Goal: Transaction & Acquisition: Obtain resource

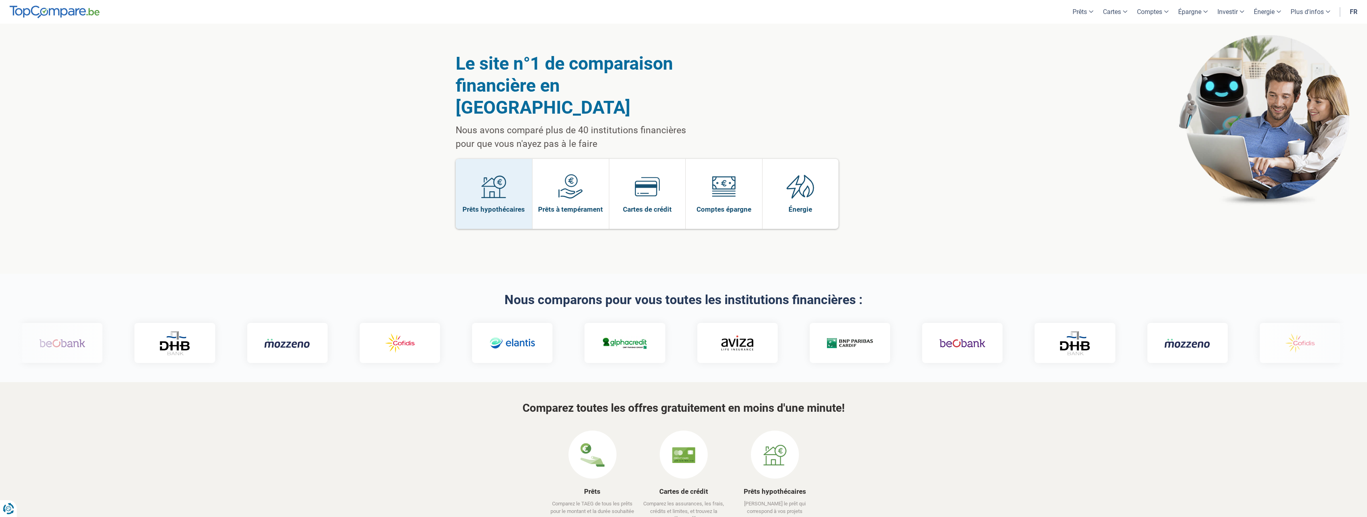
click at [485, 176] on img at bounding box center [493, 186] width 25 height 25
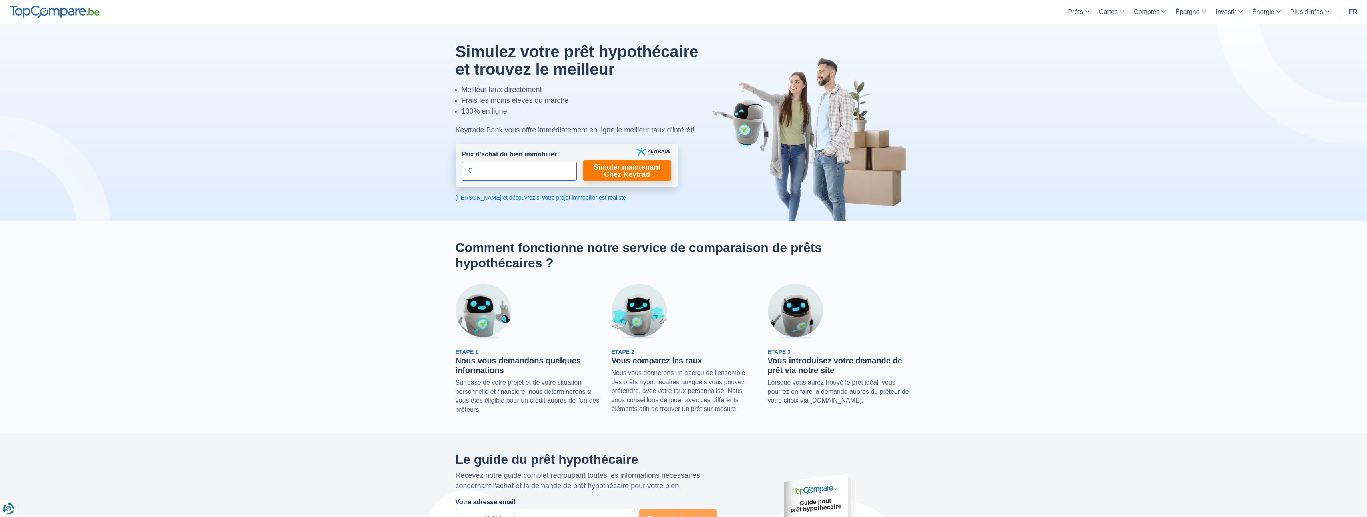
click at [497, 172] on input "Prix d’achat du bien immobilier" at bounding box center [519, 171] width 115 height 19
type input "429.000"
click at [636, 167] on link "Simuler maintenant Chez Keytrad" at bounding box center [627, 170] width 88 height 20
click at [616, 169] on link "Simuler maintenant Chez Keytrad" at bounding box center [627, 170] width 88 height 20
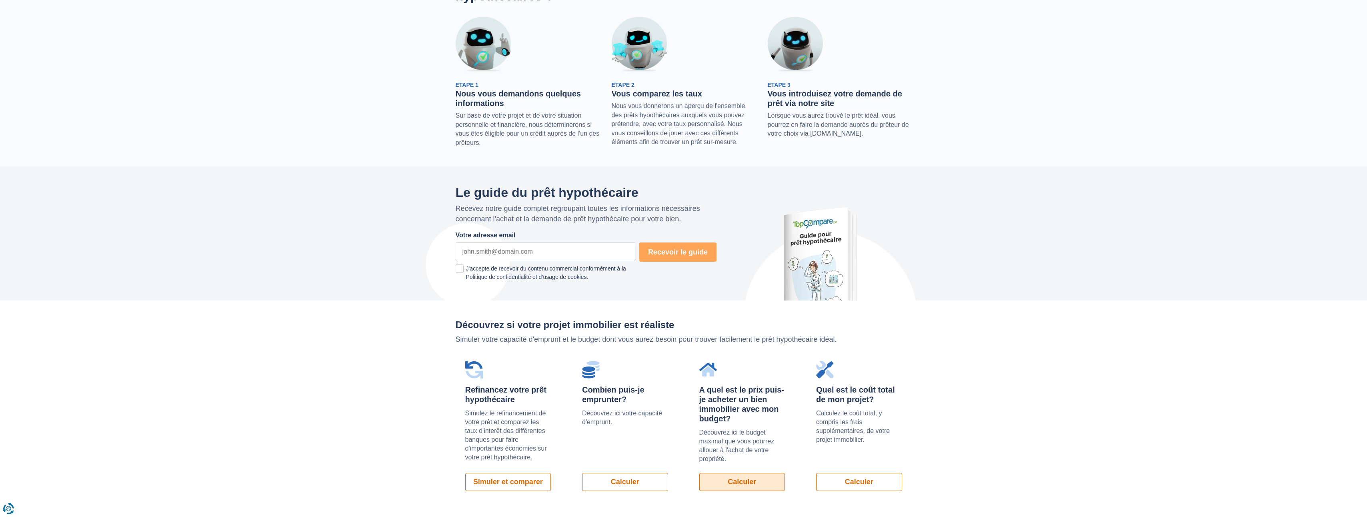
scroll to position [533, 0]
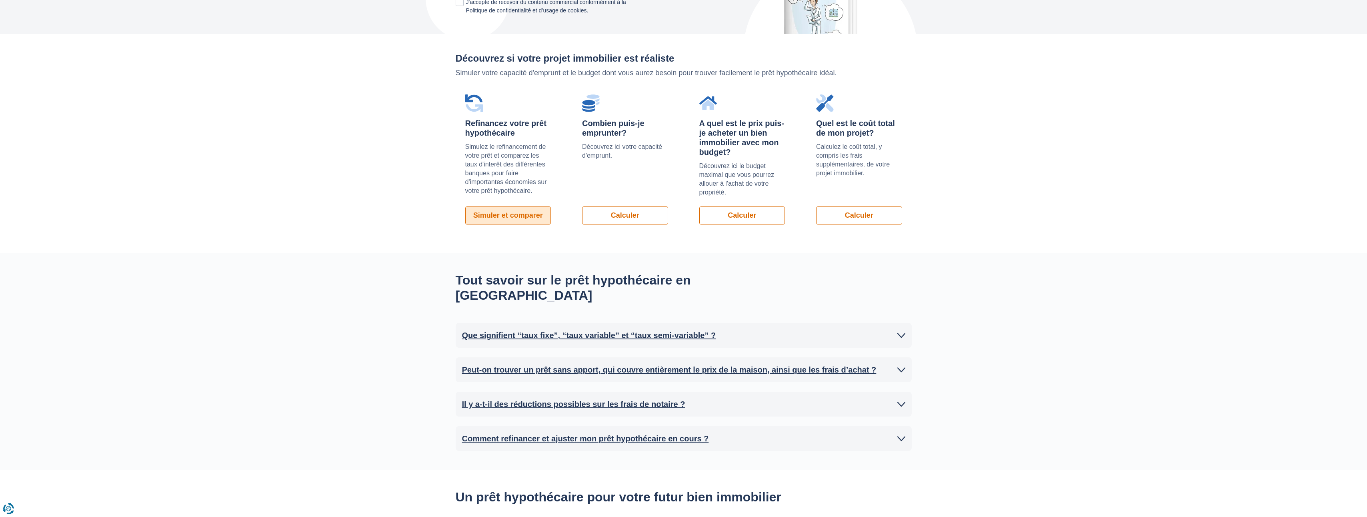
click at [514, 212] on link "Simuler et comparer" at bounding box center [508, 216] width 86 height 18
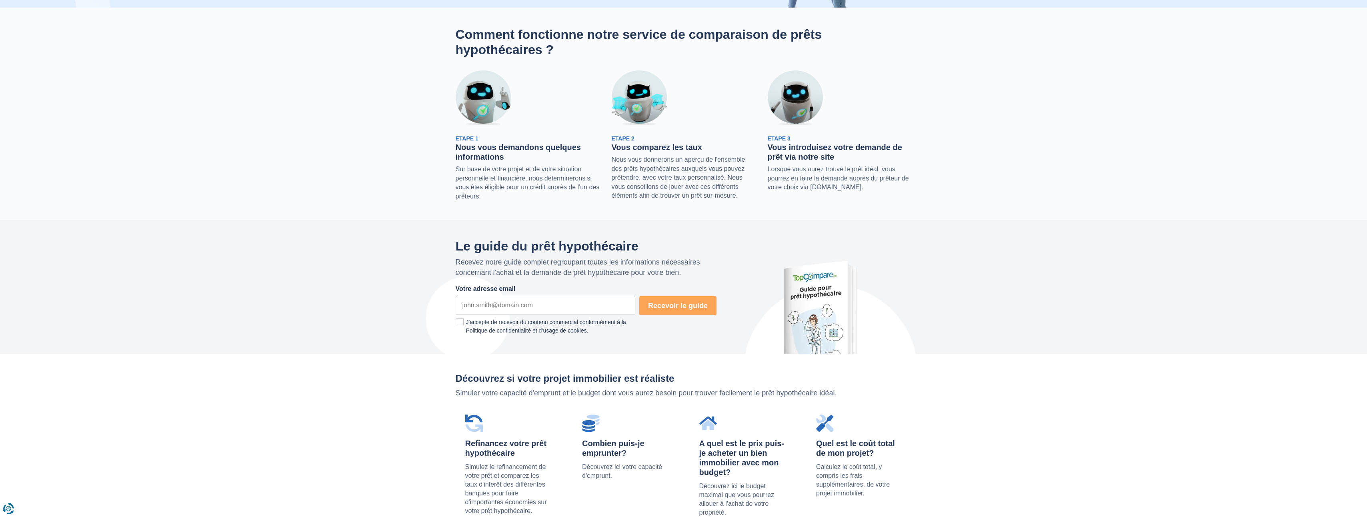
scroll to position [0, 0]
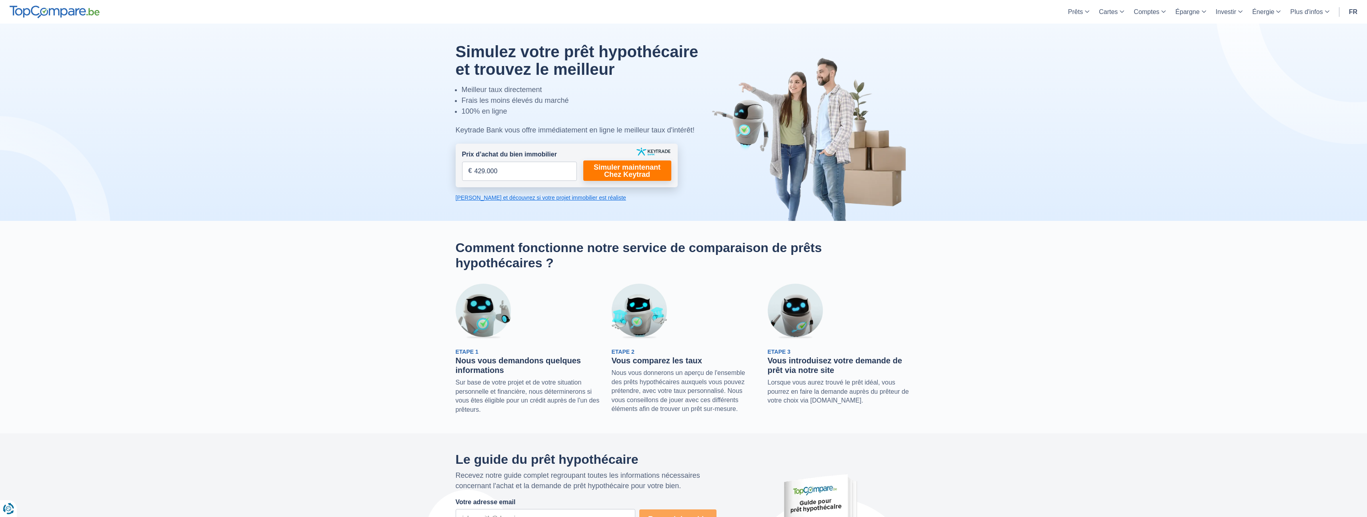
click at [68, 4] on header "Prêts Prêt personnel Prêt hypothécaire Prêt voiture Prêt travaux Cartes Cartes …" at bounding box center [683, 12] width 1367 height 24
click at [68, 11] on img at bounding box center [55, 12] width 90 height 13
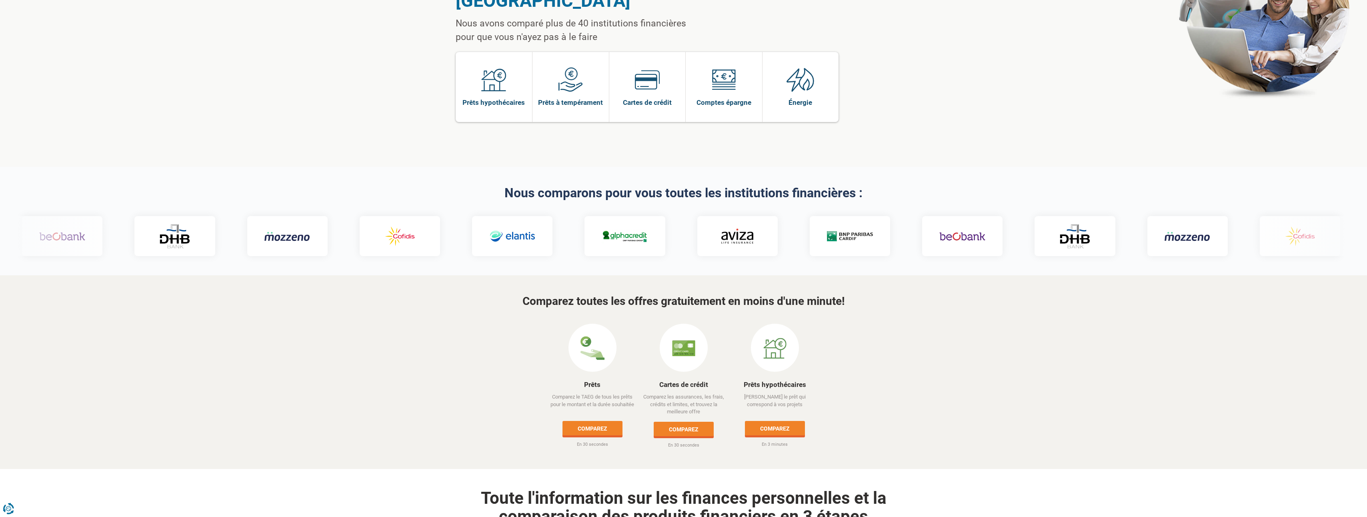
scroll to position [267, 0]
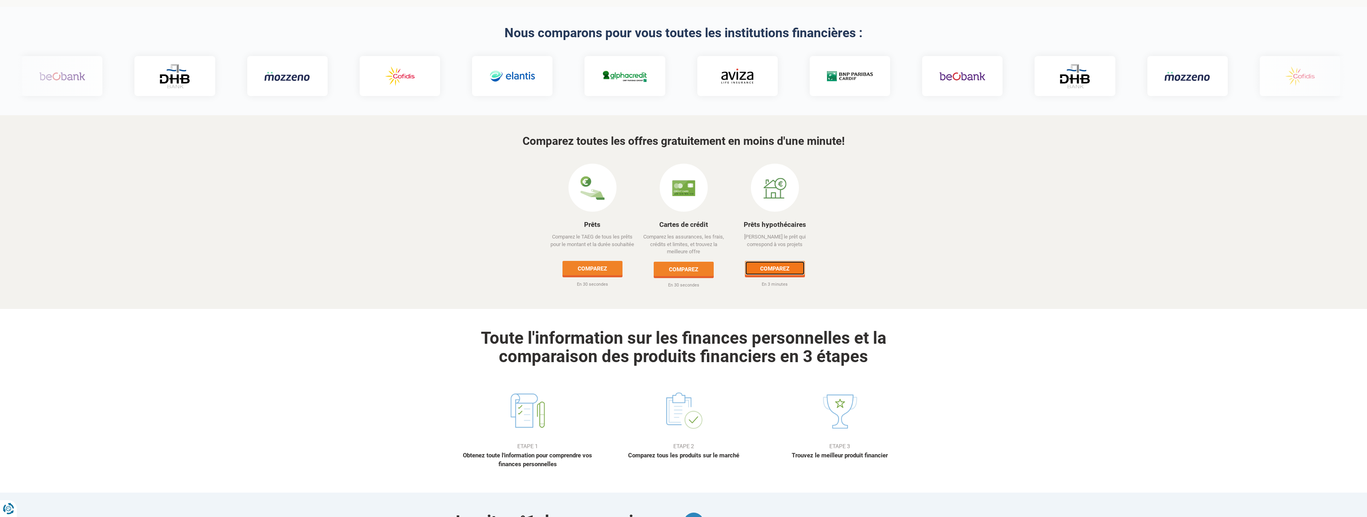
click at [775, 261] on link "Comparez" at bounding box center [775, 268] width 60 height 14
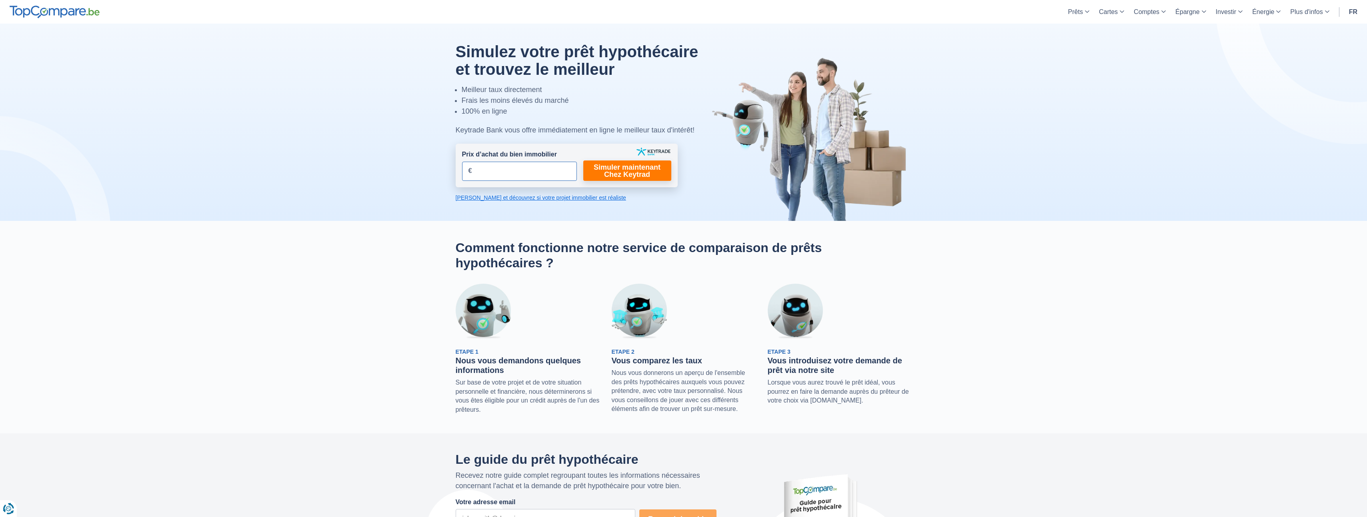
click at [525, 175] on input "Prix d’achat du bien immobilier" at bounding box center [519, 171] width 115 height 19
type input "429.000"
click at [635, 172] on link "Simuler maintenant Chez Keytrad" at bounding box center [627, 170] width 88 height 20
click at [624, 169] on link "Simuler maintenant Chez Keytrad" at bounding box center [627, 170] width 88 height 20
click at [610, 170] on link "Simuler maintenant Chez Keytrad" at bounding box center [627, 170] width 88 height 20
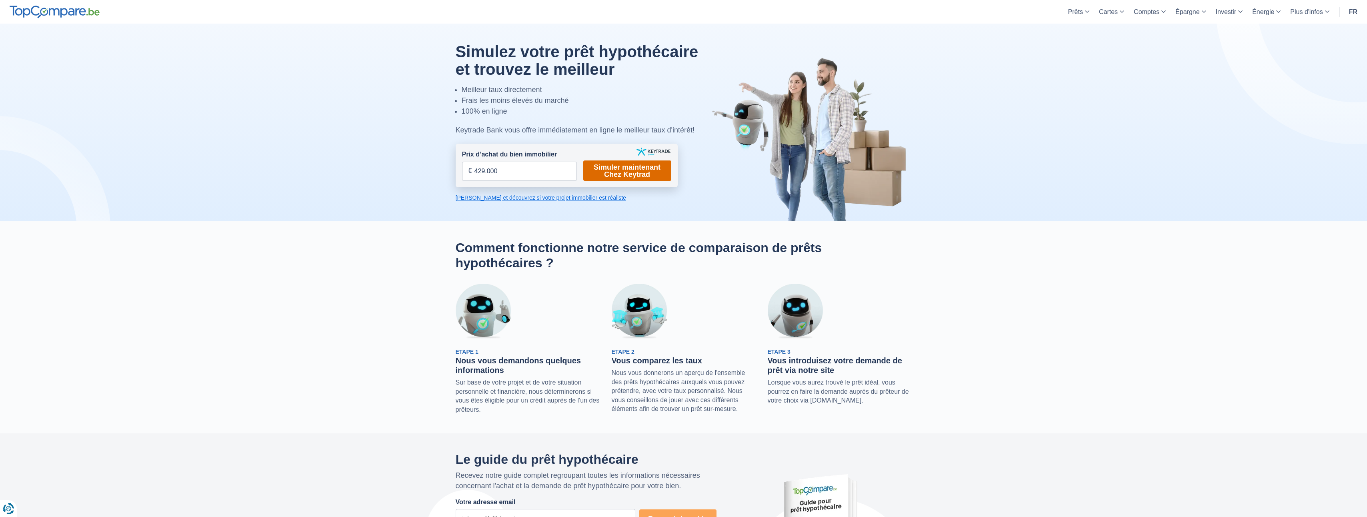
click at [610, 170] on link "Simuler maintenant Chez Keytrad" at bounding box center [627, 170] width 88 height 20
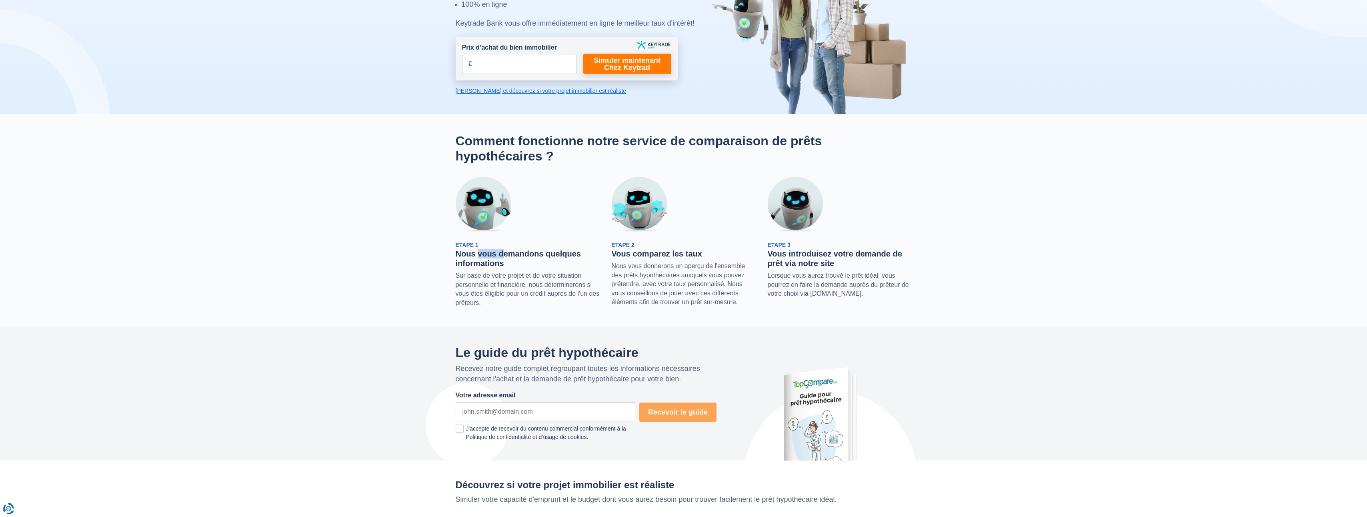
drag, startPoint x: 475, startPoint y: 257, endPoint x: 500, endPoint y: 257, distance: 24.4
click at [499, 257] on h3 "Nous vous demandons quelques informations" at bounding box center [528, 258] width 144 height 19
drag, startPoint x: 500, startPoint y: 257, endPoint x: 525, endPoint y: 258, distance: 25.6
click at [525, 258] on h3 "Nous vous demandons quelques informations" at bounding box center [528, 258] width 144 height 19
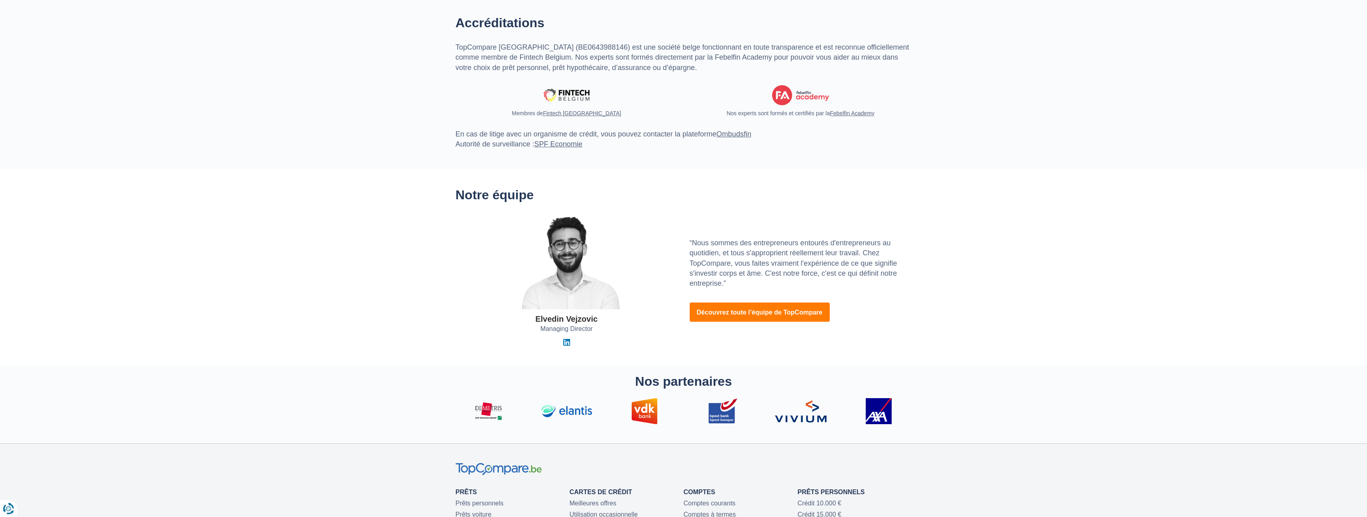
scroll to position [2631, 0]
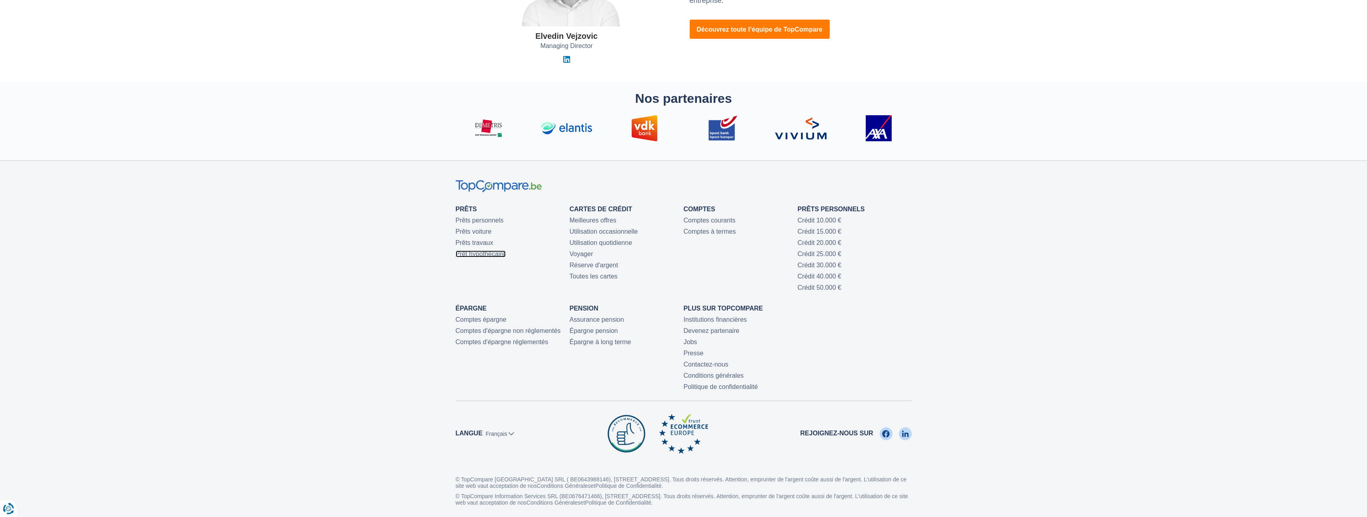
click at [499, 251] on link "Prêt hypothécaire" at bounding box center [481, 254] width 50 height 7
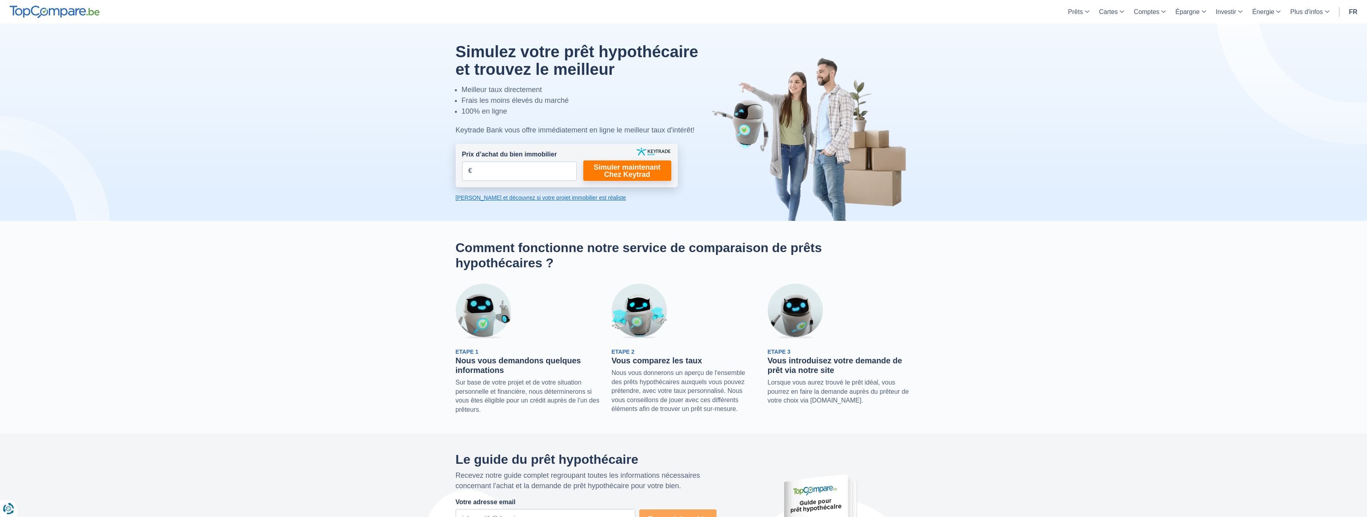
click at [511, 198] on link "[PERSON_NAME] et découvrez si votre projet immobilier est réaliste" at bounding box center [567, 198] width 222 height 8
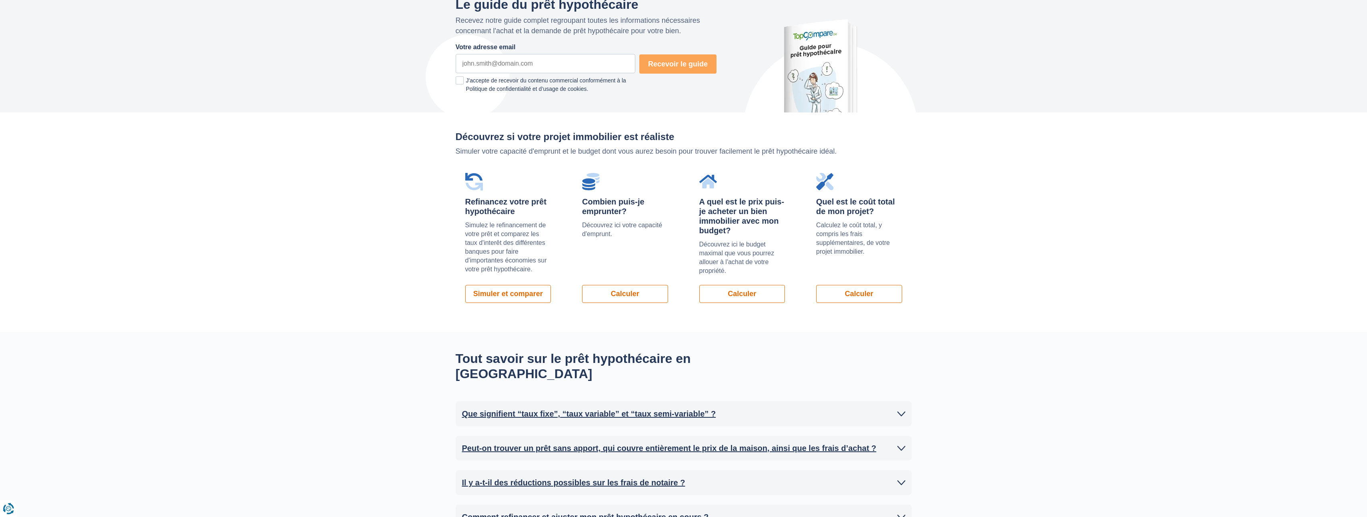
scroll to position [567, 0]
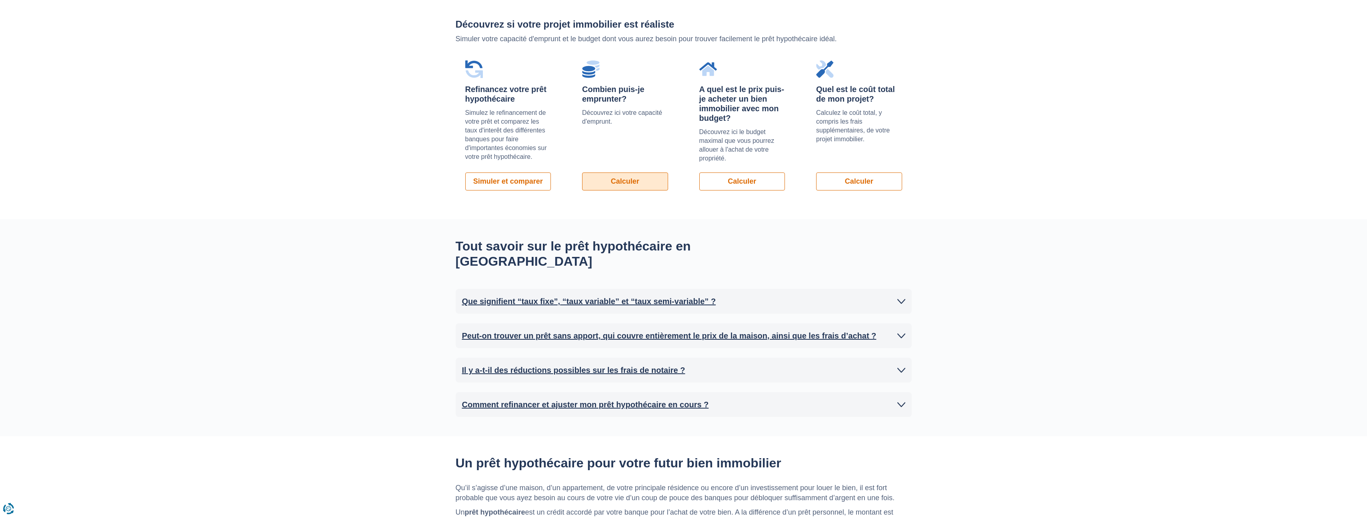
click at [619, 174] on link "Calculer" at bounding box center [625, 181] width 86 height 18
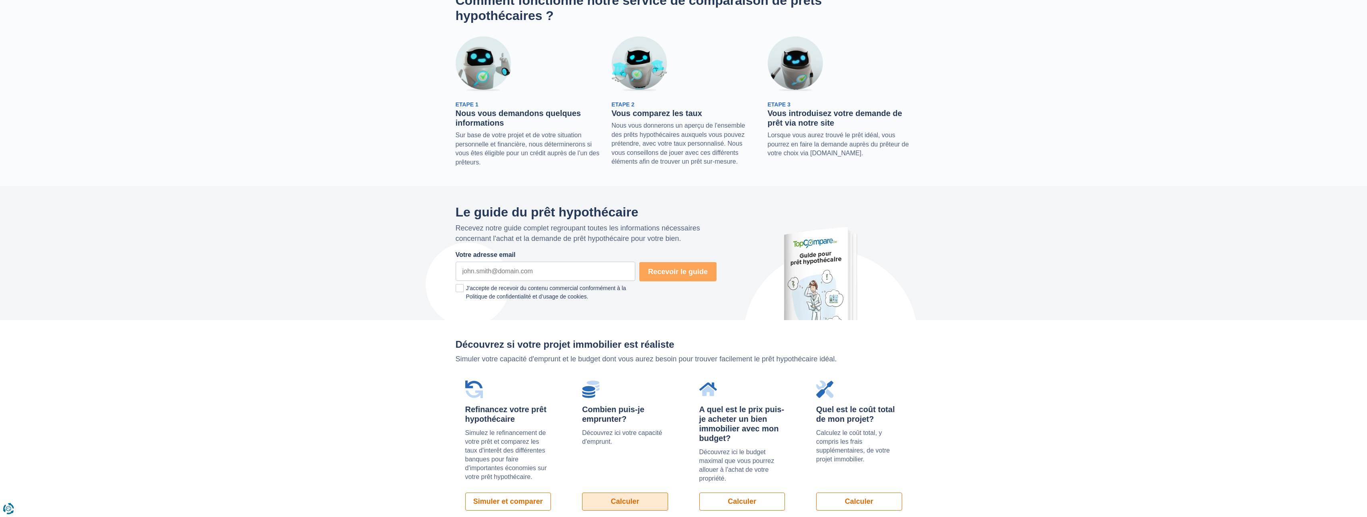
scroll to position [0, 0]
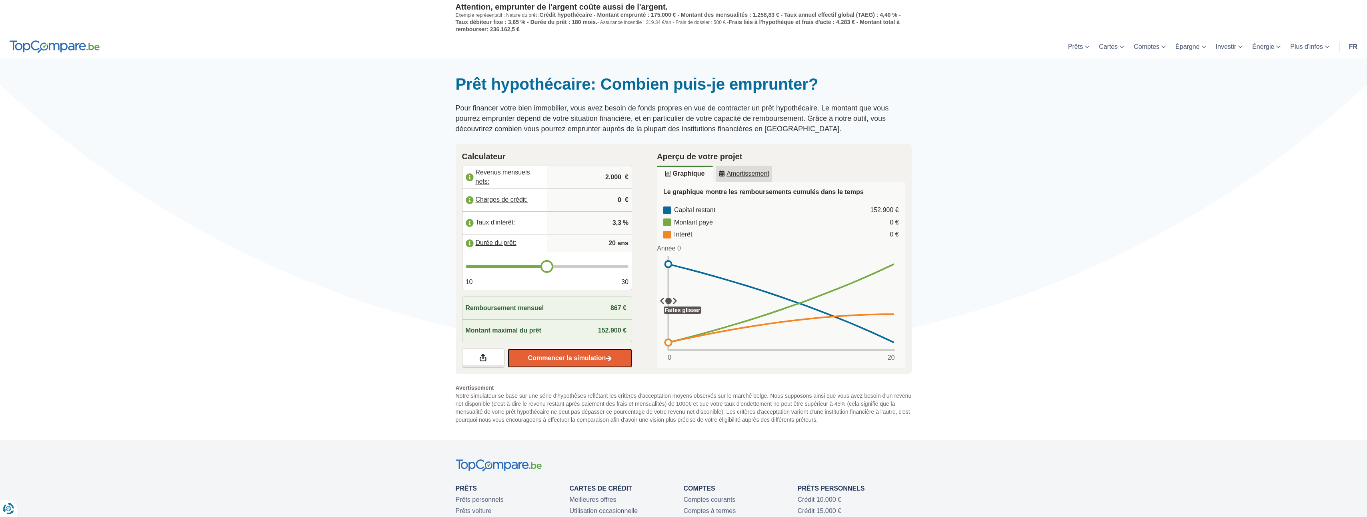
click at [554, 358] on link "Commencer la simulation" at bounding box center [570, 358] width 124 height 19
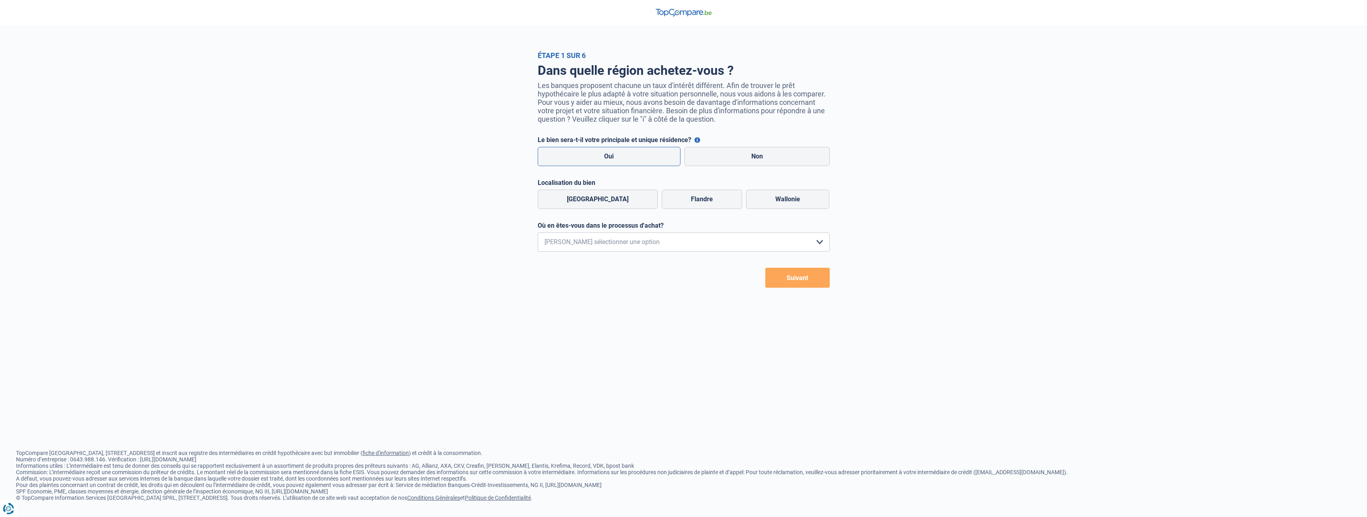
click at [641, 158] on label "Oui" at bounding box center [609, 156] width 143 height 19
click at [641, 158] on input "Oui" at bounding box center [609, 156] width 143 height 19
radio input "true"
click at [688, 198] on label "Flandre" at bounding box center [702, 199] width 80 height 19
click at [688, 198] on input "Flandre" at bounding box center [702, 199] width 80 height 19
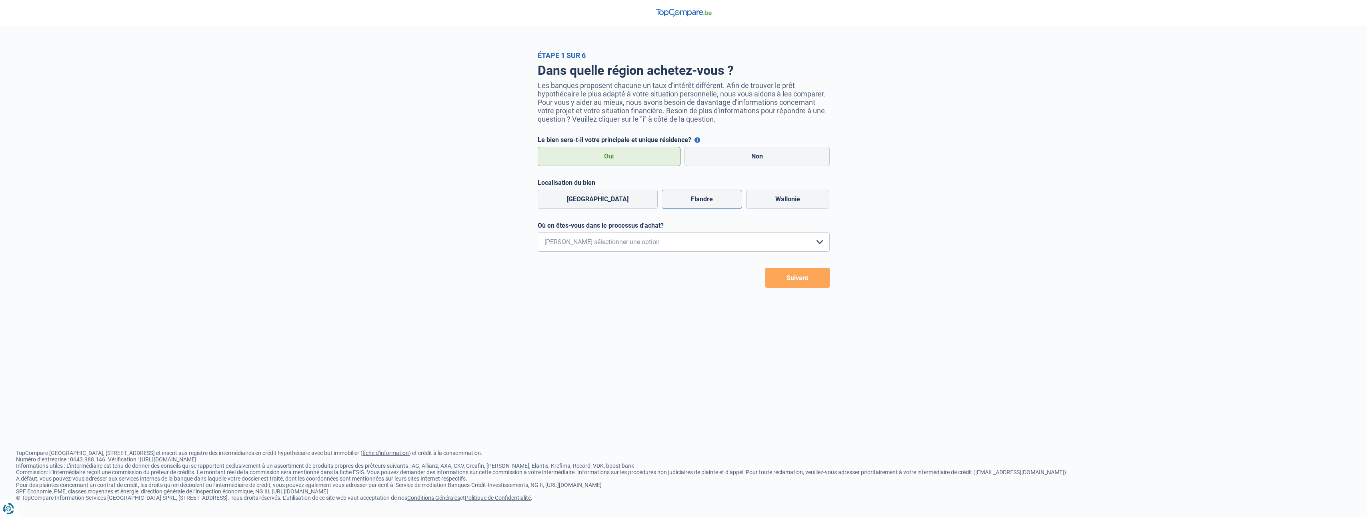
radio input "true"
click at [659, 251] on select "Je me renseigne juste car je n'ai pas de projet d'achat concret actuellement Je…" at bounding box center [684, 242] width 292 height 19
select select "1b"
click at [538, 235] on select "Je me renseigne juste car je n'ai pas de projet d'achat concret actuellement Je…" at bounding box center [684, 242] width 292 height 19
click at [804, 285] on button "Suivant" at bounding box center [798, 278] width 64 height 20
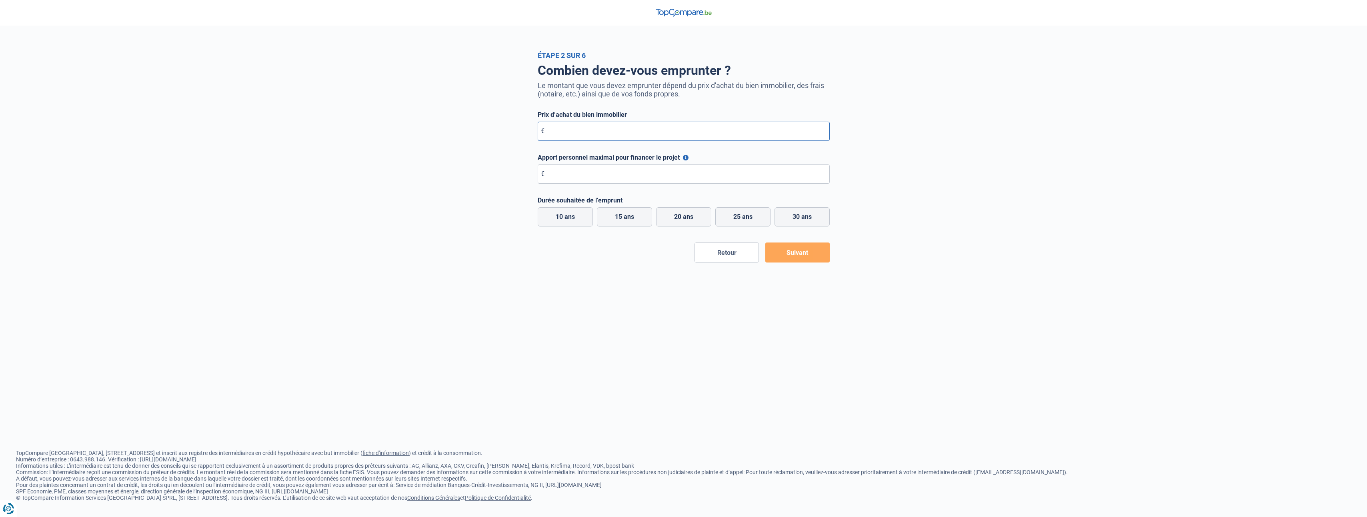
click at [591, 134] on input "Prix d’achat du bien immobilier" at bounding box center [684, 131] width 292 height 19
type input "429.000"
click at [620, 176] on input "Apport personnel maximal pour financer le projet" at bounding box center [684, 173] width 292 height 19
type input "20.000"
click at [740, 216] on label "25 ans" at bounding box center [743, 216] width 55 height 19
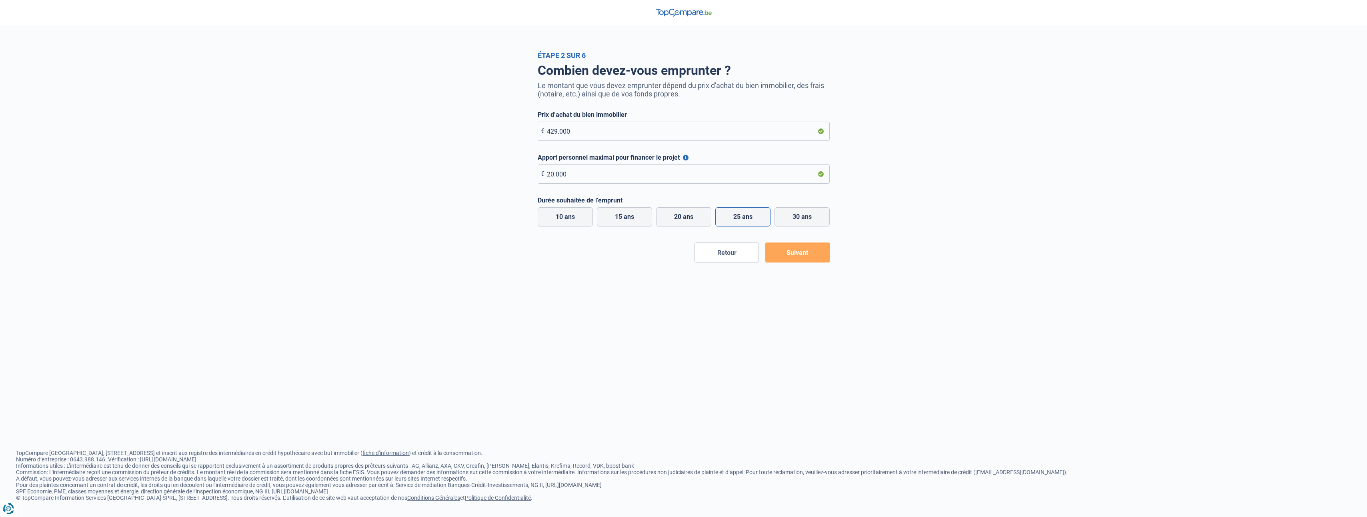
click at [748, 215] on label "25 ans" at bounding box center [743, 216] width 55 height 19
click at [748, 215] on input "25 ans" at bounding box center [743, 216] width 55 height 19
radio input "true"
click at [809, 255] on button "Suivant" at bounding box center [798, 253] width 64 height 20
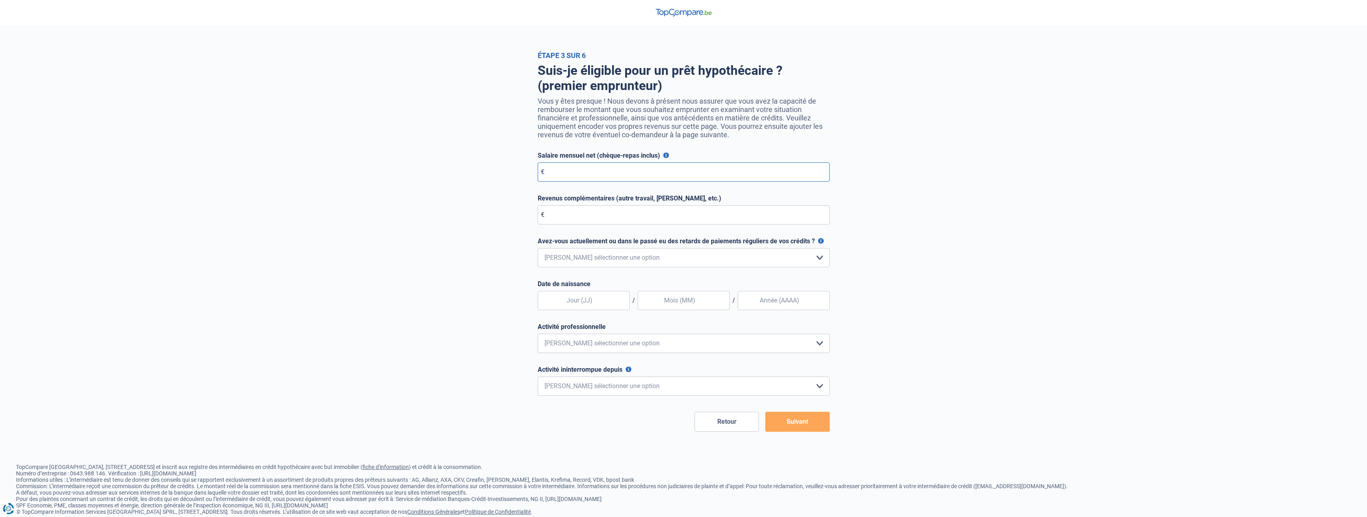
click at [575, 178] on input "Salaire mensuel net (chèque-repas inclus)" at bounding box center [684, 171] width 292 height 19
click at [813, 264] on select "Non, jamais Oui mais j'ai tout remboursé il y a moins d'un an Oui mais cela fai…" at bounding box center [684, 257] width 292 height 19
click at [588, 178] on input "Salaire mensuel net (chèque-repas inclus)" at bounding box center [684, 171] width 292 height 19
type input "4"
type input "4.100"
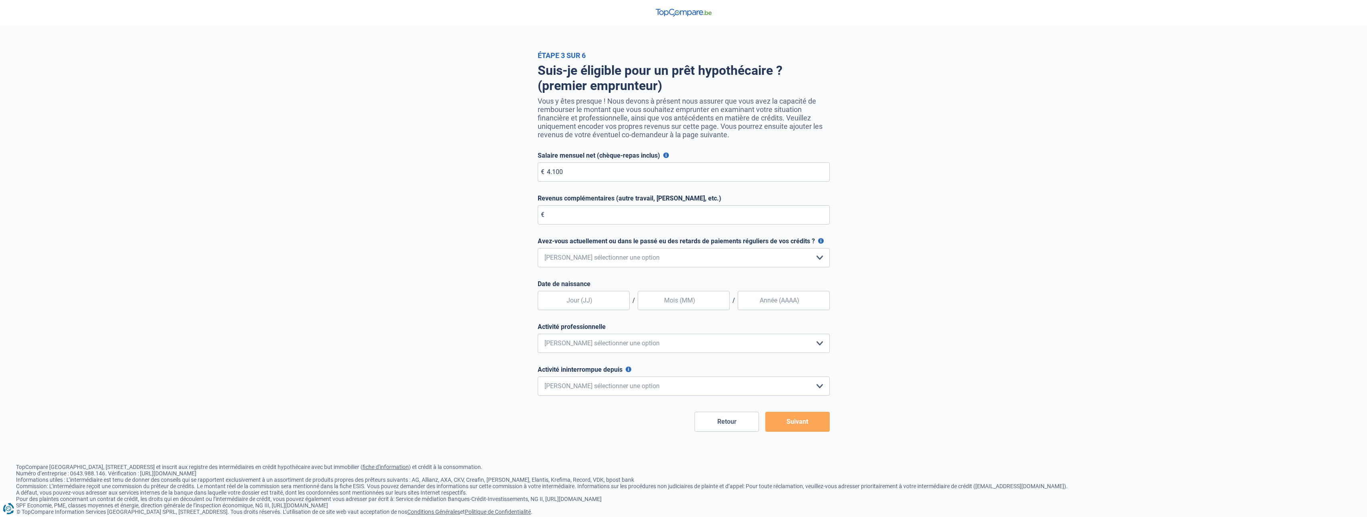
click at [967, 258] on div "Étape 3 sur 6 Suis-je éligible pour un prêt hypothécaire ? (premier emprunteur)…" at bounding box center [683, 241] width 1367 height 381
click at [645, 222] on input "Revenus complémentaires (autre travail, loyer, etc.)" at bounding box center [684, 214] width 292 height 19
type input "2.600"
click at [910, 217] on div "Suis-je éligible pour un prêt hypothécaire ? (premier emprunteur) Vous y êtes p…" at bounding box center [684, 246] width 456 height 372
drag, startPoint x: 628, startPoint y: 200, endPoint x: 645, endPoint y: 201, distance: 16.5
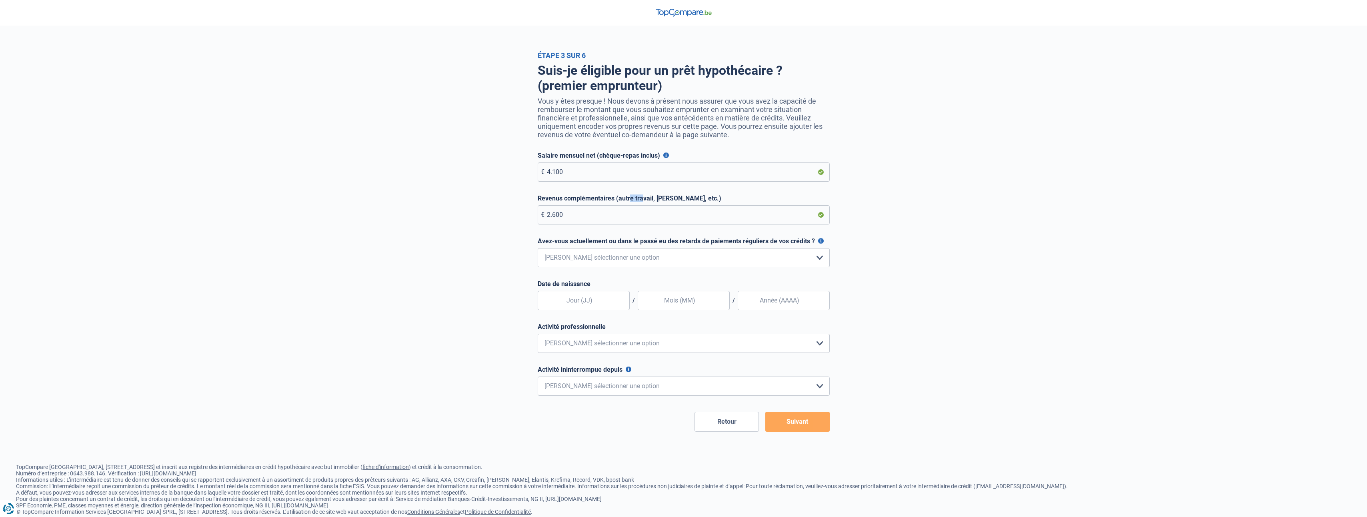
click at [644, 201] on label "Revenus complémentaires (autre travail, loyer, etc.)" at bounding box center [684, 198] width 292 height 8
drag, startPoint x: 645, startPoint y: 201, endPoint x: 648, endPoint y: 206, distance: 5.9
click at [645, 201] on label "Revenus complémentaires (autre travail, loyer, etc.)" at bounding box center [684, 198] width 292 height 8
click at [553, 243] on label "Avez-vous actuellement ou dans le passé eu des retards de paiements réguliers d…" at bounding box center [684, 241] width 292 height 8
click at [553, 248] on select "Non, jamais Oui mais j'ai tout remboursé il y a moins d'un an Oui mais cela fai…" at bounding box center [684, 257] width 292 height 19
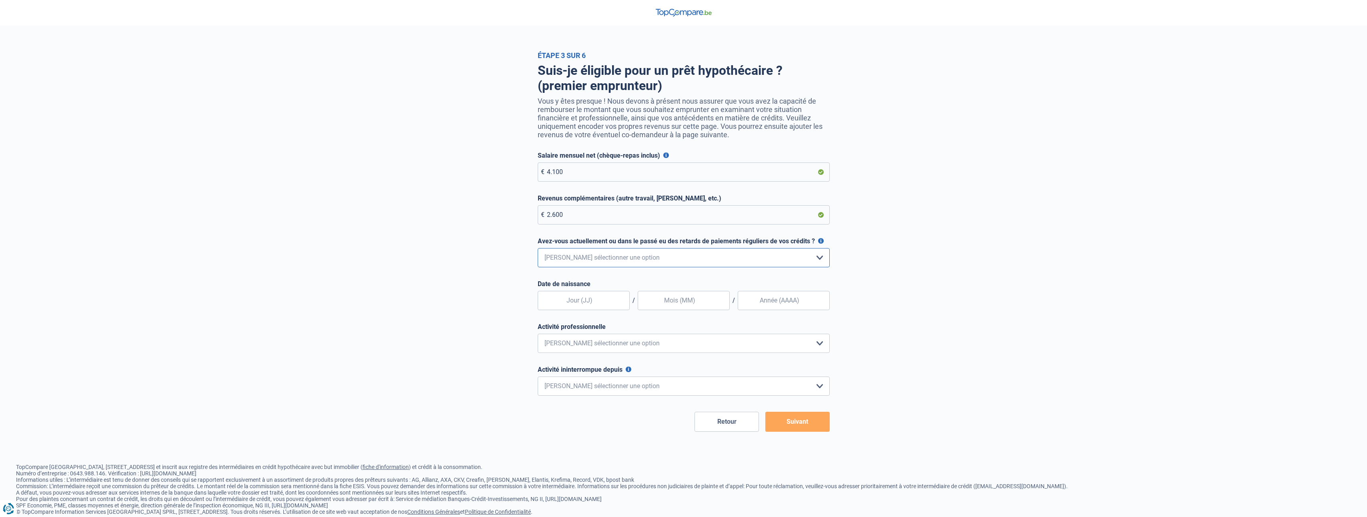
click at [746, 261] on select "Non, jamais Oui mais j'ai tout remboursé il y a moins d'un an Oui mais cela fai…" at bounding box center [684, 257] width 292 height 19
select select "0"
click at [538, 250] on select "Non, jamais Oui mais j'ai tout remboursé il y a moins d'un an Oui mais cela fai…" at bounding box center [684, 257] width 292 height 19
click at [575, 308] on input "text" at bounding box center [584, 300] width 92 height 19
click at [575, 302] on input "19" at bounding box center [584, 300] width 92 height 19
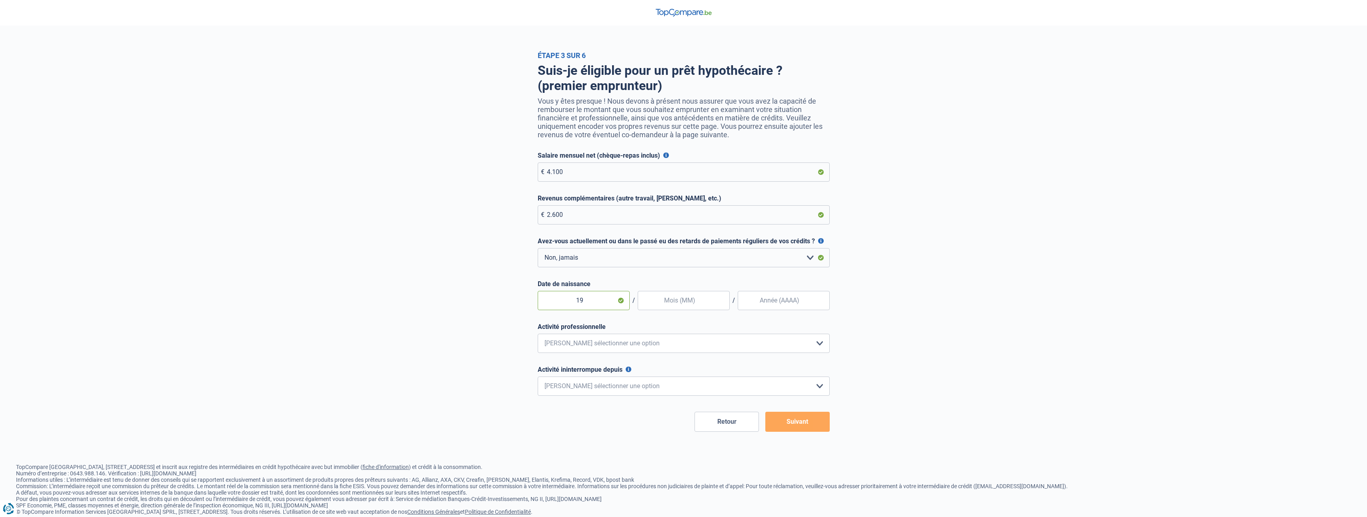
click at [575, 302] on input "19" at bounding box center [584, 300] width 92 height 19
type input "28"
type input "08"
type input "1988"
click at [622, 347] on select "Employé privé Ouvrier Fonctionnaire Indépendant Dirigeant d'entreprise Pensionn…" at bounding box center [684, 343] width 292 height 19
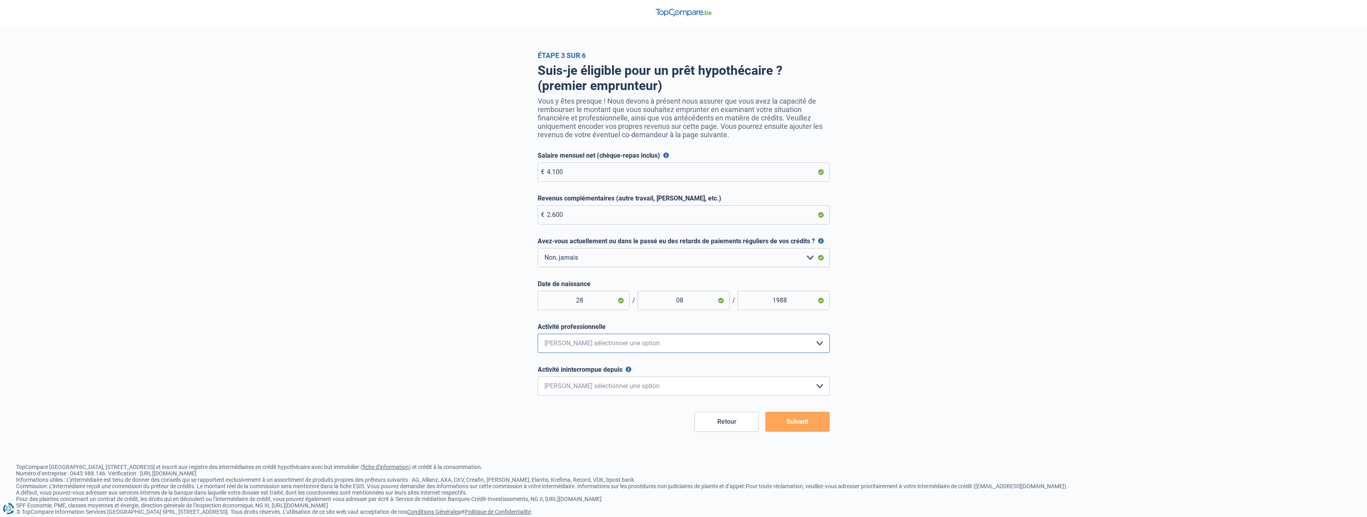
select select "privateEmployee"
click at [538, 336] on select "Employé privé Ouvrier Fonctionnaire Indépendant Dirigeant d'entreprise Pensionn…" at bounding box center [684, 343] width 292 height 19
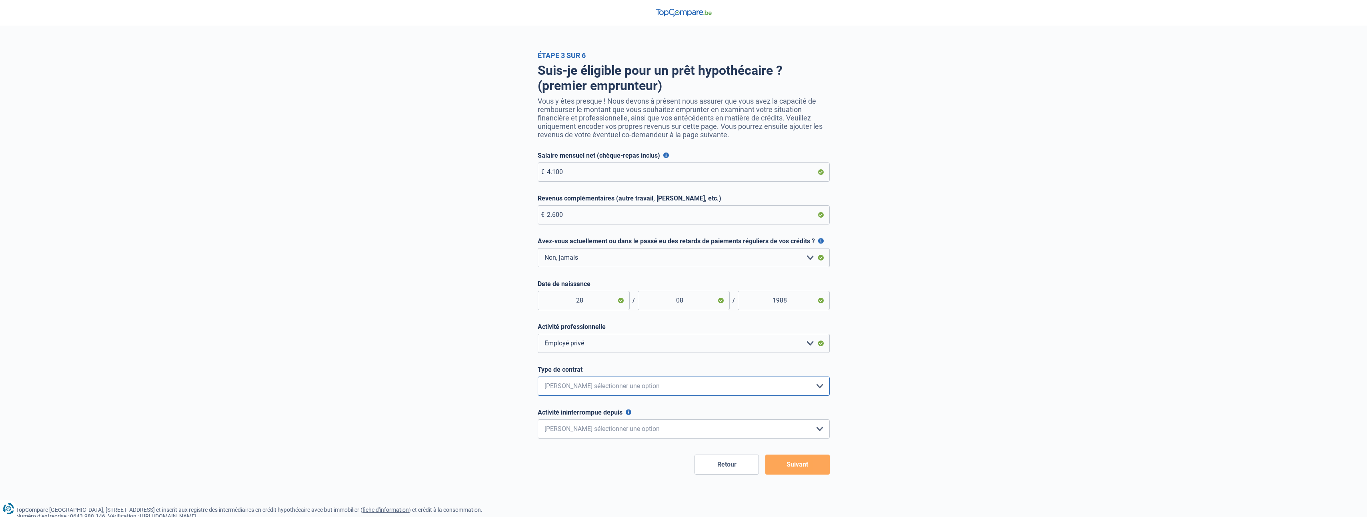
click at [601, 385] on select "Intérimaire Contrat à Durée Indéterminée Contrat à Durée Déterminée Veuillez sé…" at bounding box center [684, 386] width 292 height 19
select select "permanent"
click at [538, 379] on select "Intérimaire Contrat à Durée Indéterminée Contrat à Durée Déterminée Veuillez sé…" at bounding box center [684, 386] width 292 height 19
click at [638, 428] on select "< 6 mois 6 - 12 mois 12 - 24 mois 24 - 36 mois > 36 mois Veuillez sélectionner …" at bounding box center [684, 428] width 292 height 19
select select "more36"
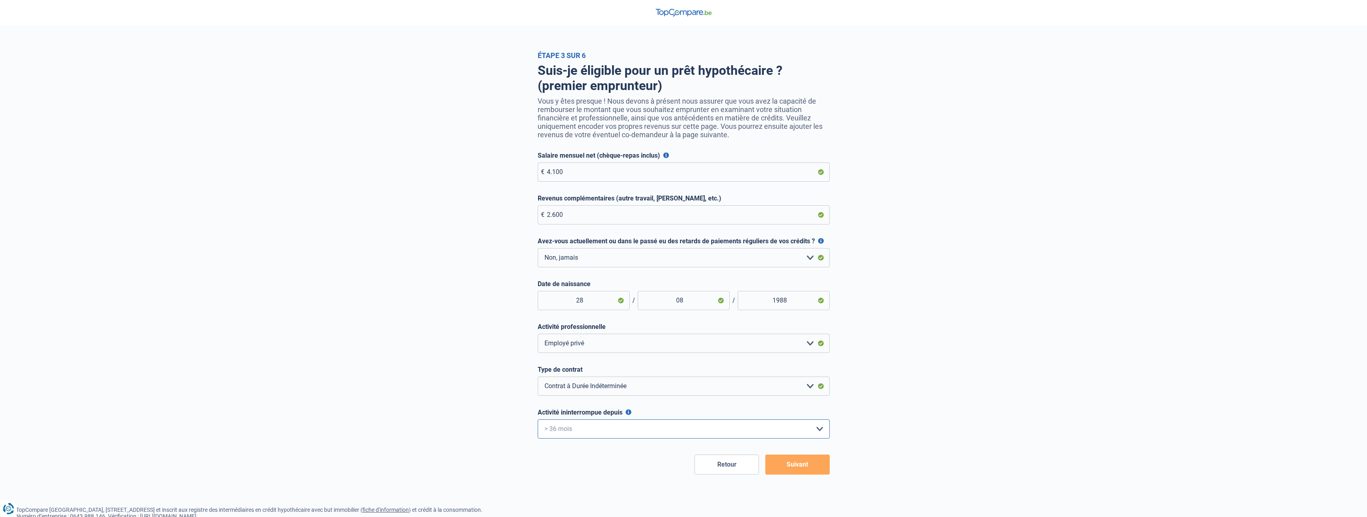
click at [538, 421] on select "< 6 mois 6 - 12 mois 12 - 24 mois 24 - 36 mois > 36 mois Veuillez sélectionner …" at bounding box center [684, 428] width 292 height 19
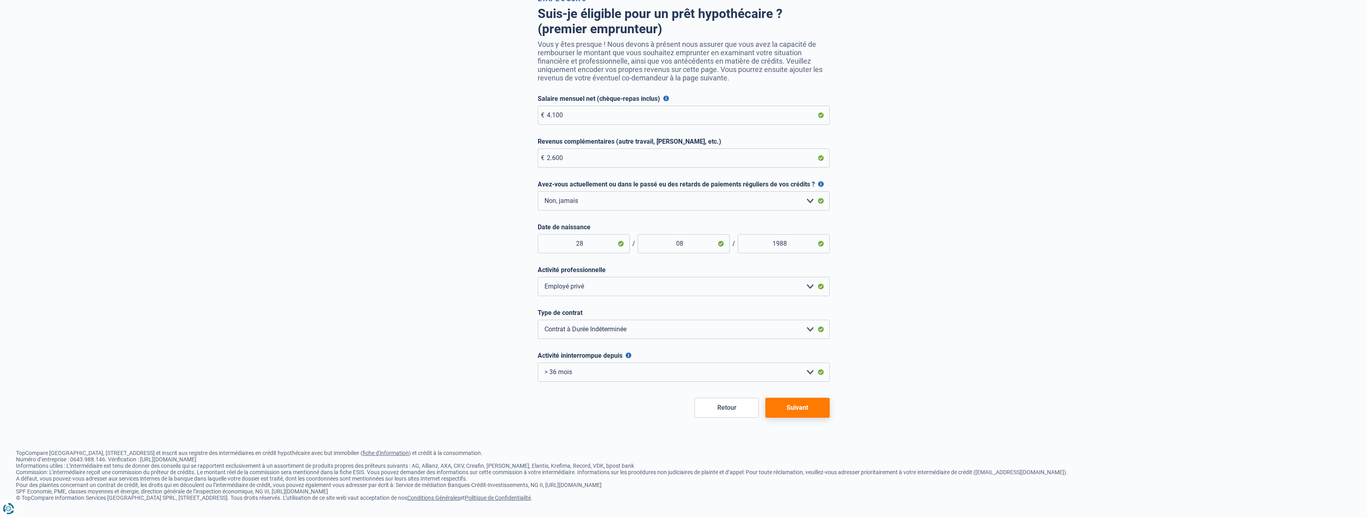
click at [801, 409] on button "Suivant" at bounding box center [798, 408] width 64 height 20
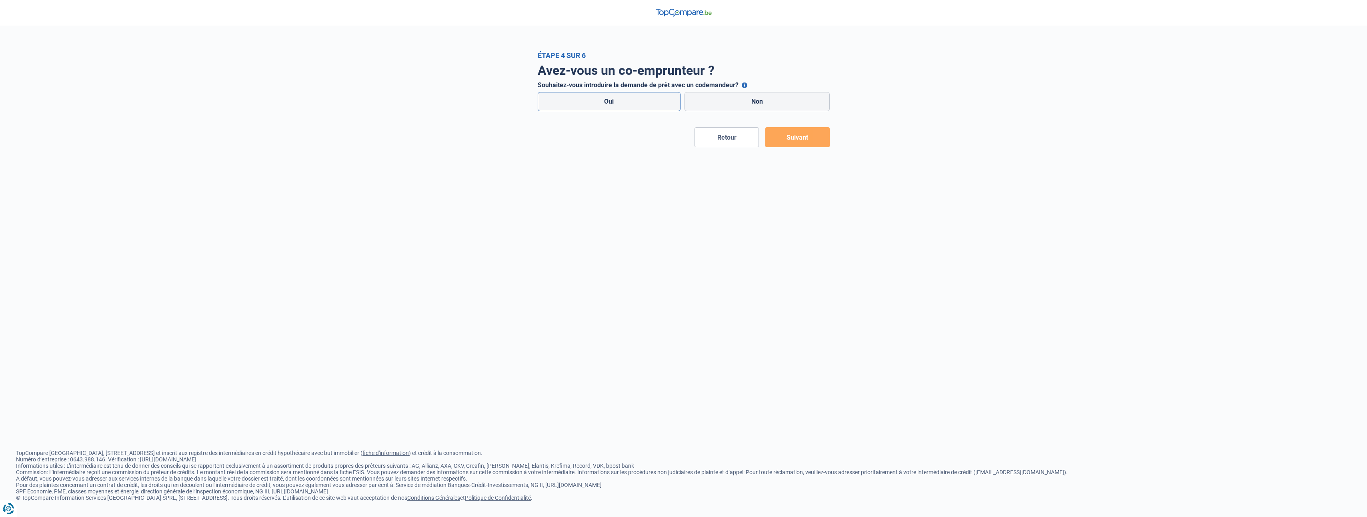
click at [609, 102] on label "Oui" at bounding box center [609, 101] width 143 height 19
click at [609, 102] on input "Oui" at bounding box center [609, 101] width 143 height 19
radio input "true"
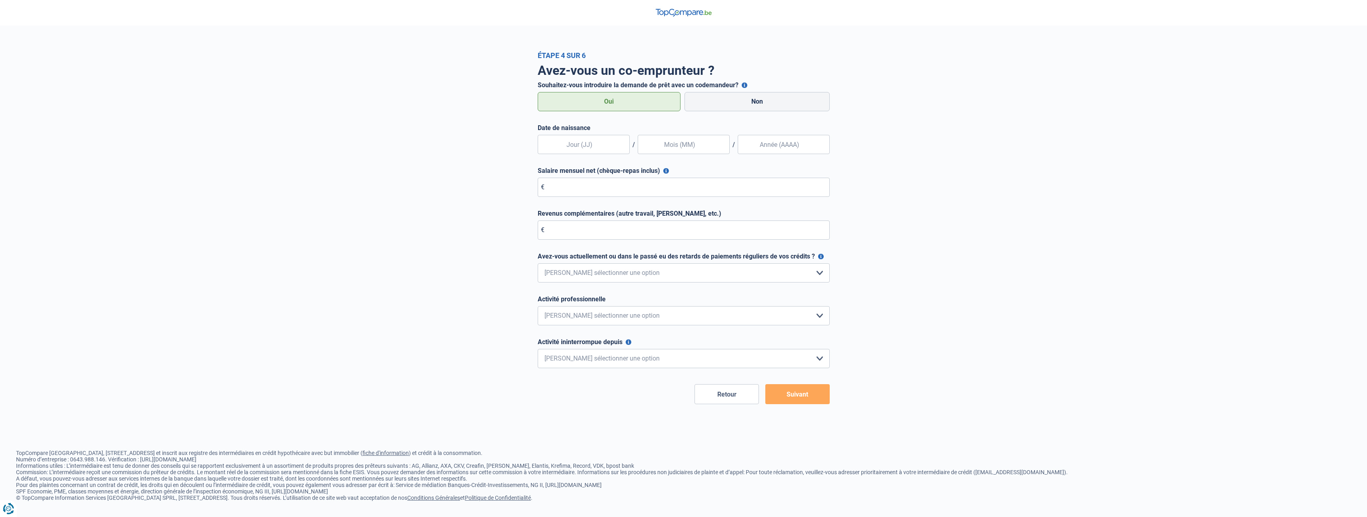
click at [729, 396] on button "Retour" at bounding box center [727, 394] width 64 height 20
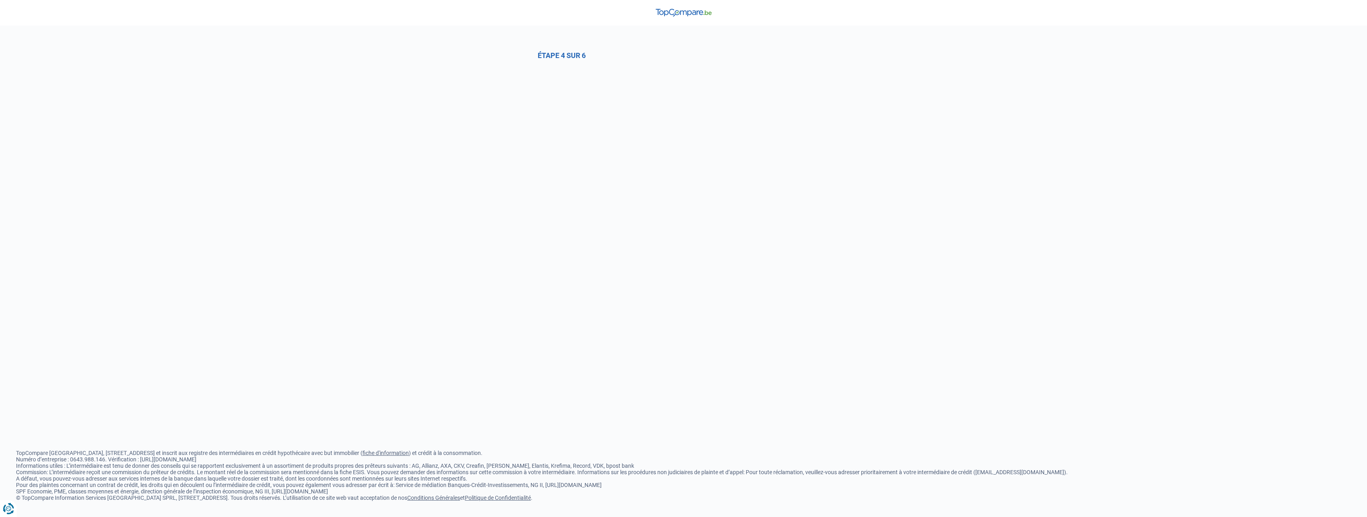
select select "0"
select select "privateEmployee"
select select "permanent"
select select "more36"
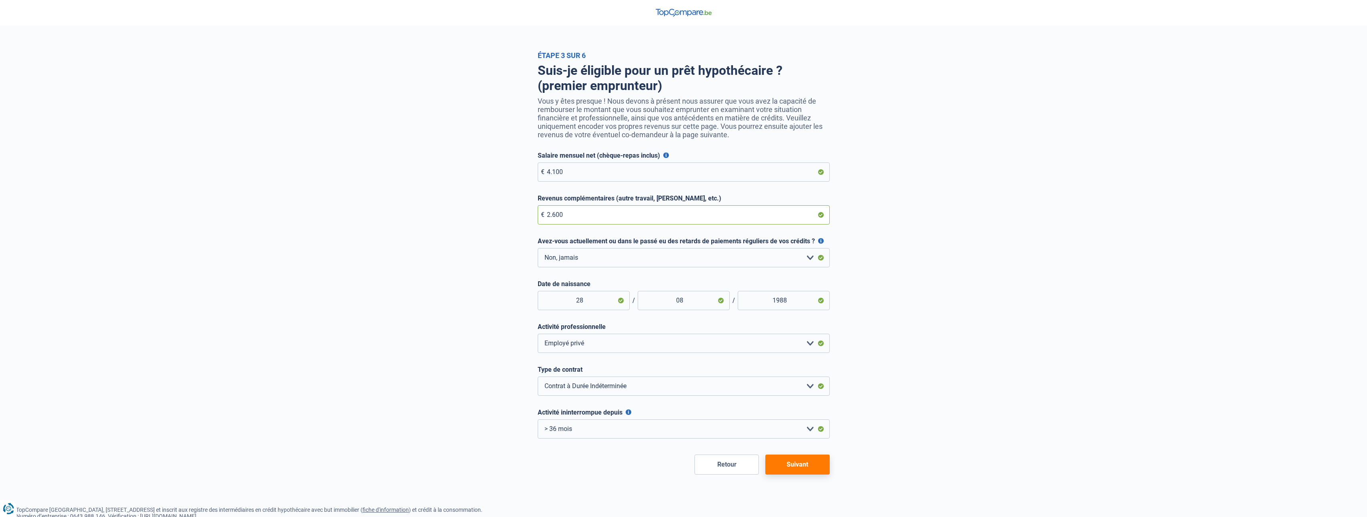
drag, startPoint x: 569, startPoint y: 215, endPoint x: 430, endPoint y: 207, distance: 139.9
click at [430, 207] on div "Étape 3 sur 6 Suis-je éligible pour un prêt hypothécaire ? (premier emprunteur)…" at bounding box center [683, 262] width 1367 height 423
type input "0"
click at [811, 472] on button "Suivant" at bounding box center [798, 465] width 64 height 20
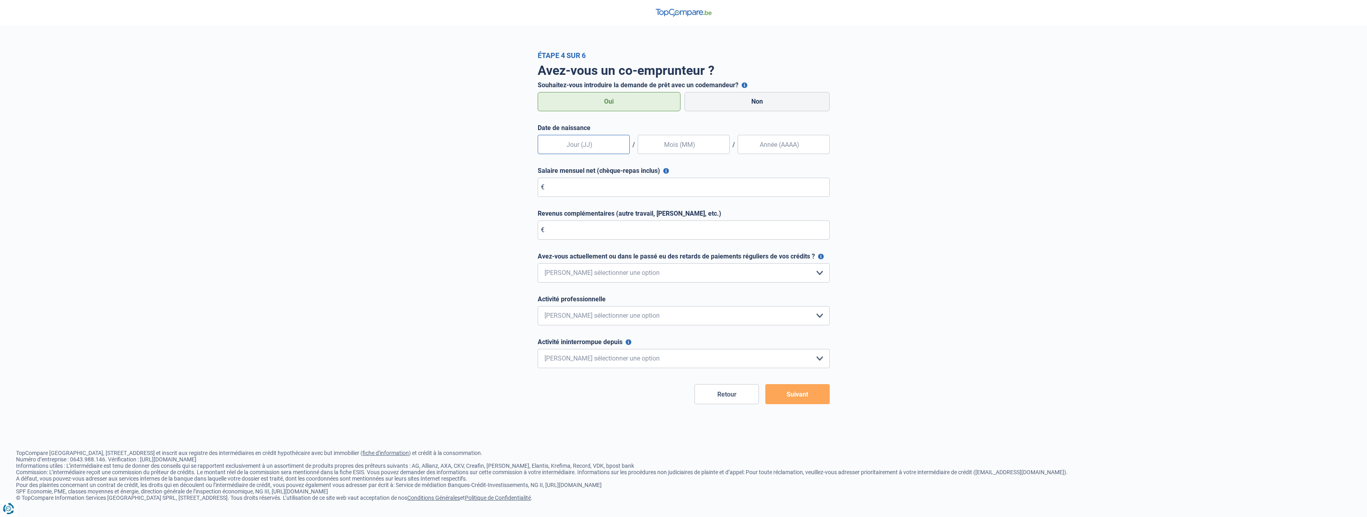
click at [593, 143] on input "text" at bounding box center [584, 144] width 92 height 19
type input "19"
type input "02"
type input "1993"
click at [601, 188] on input "Salaire mensuel net (chèque-repas inclus)" at bounding box center [684, 187] width 292 height 19
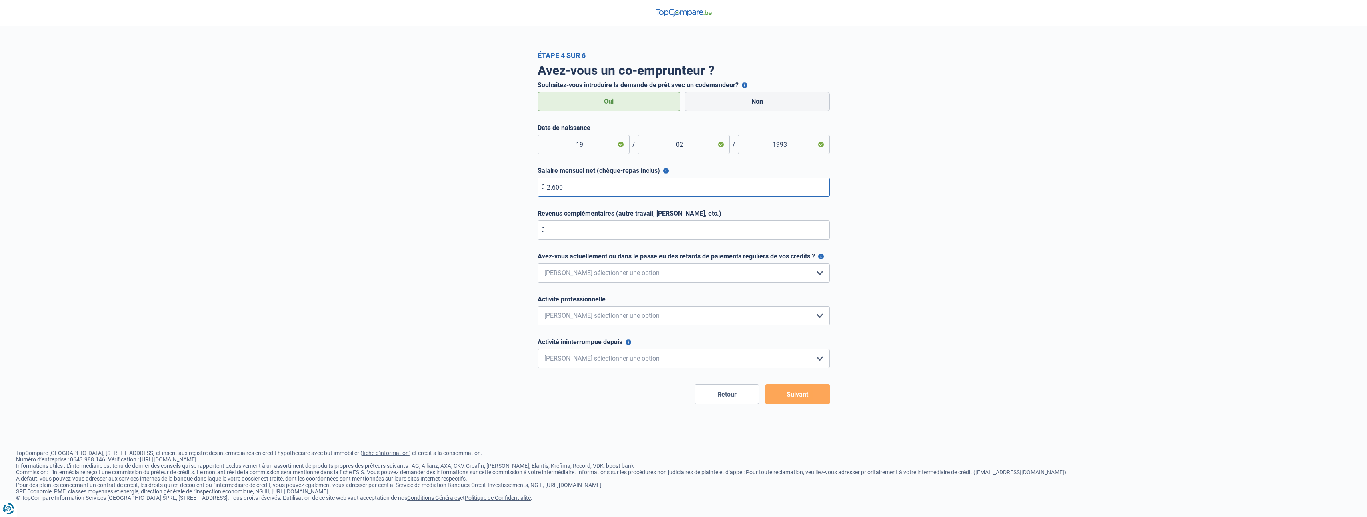
type input "2.600"
click at [608, 233] on input "Revenus complémentaires (autre travail, loyer, etc.)" at bounding box center [684, 230] width 292 height 19
click at [612, 277] on select "Non, jamais Oui mais j'ai tout remboursé il y a moins d'un an Oui mais cela fai…" at bounding box center [684, 272] width 292 height 19
select select "0"
click at [538, 264] on select "Non, jamais Oui mais j'ai tout remboursé il y a moins d'un an Oui mais cela fai…" at bounding box center [684, 272] width 292 height 19
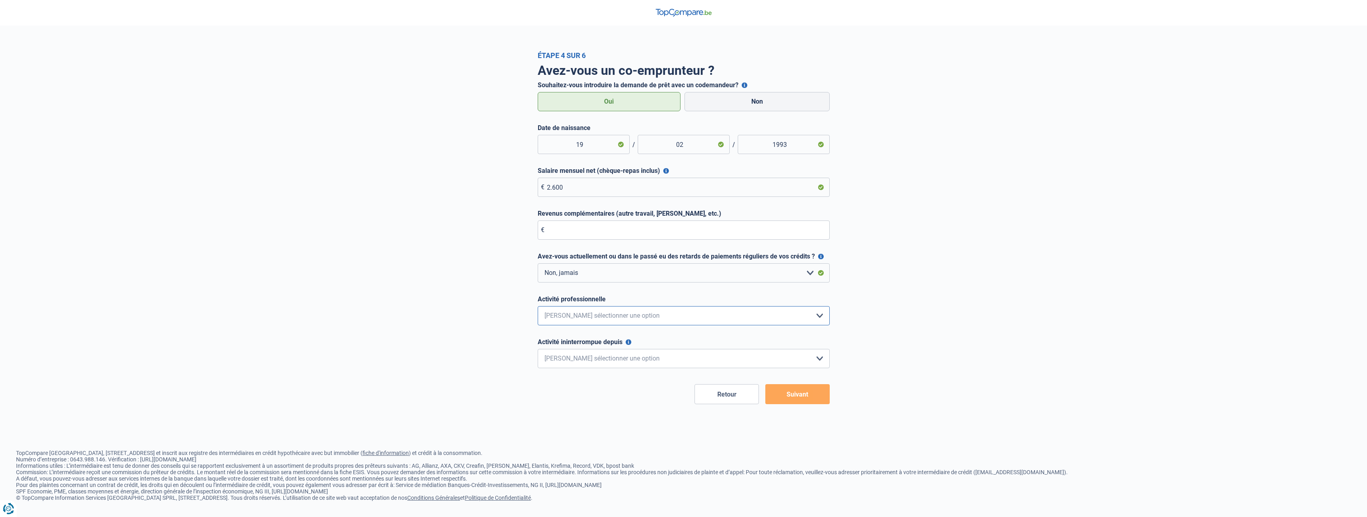
click at [596, 317] on select "Employé privé Ouvrier Fonctionnaire Indépendant Dirigeant d'entreprise Pensionn…" at bounding box center [684, 315] width 292 height 19
select select "privateEmployee"
click at [538, 307] on select "Employé privé Ouvrier Fonctionnaire Indépendant Dirigeant d'entreprise Pensionn…" at bounding box center [684, 315] width 292 height 19
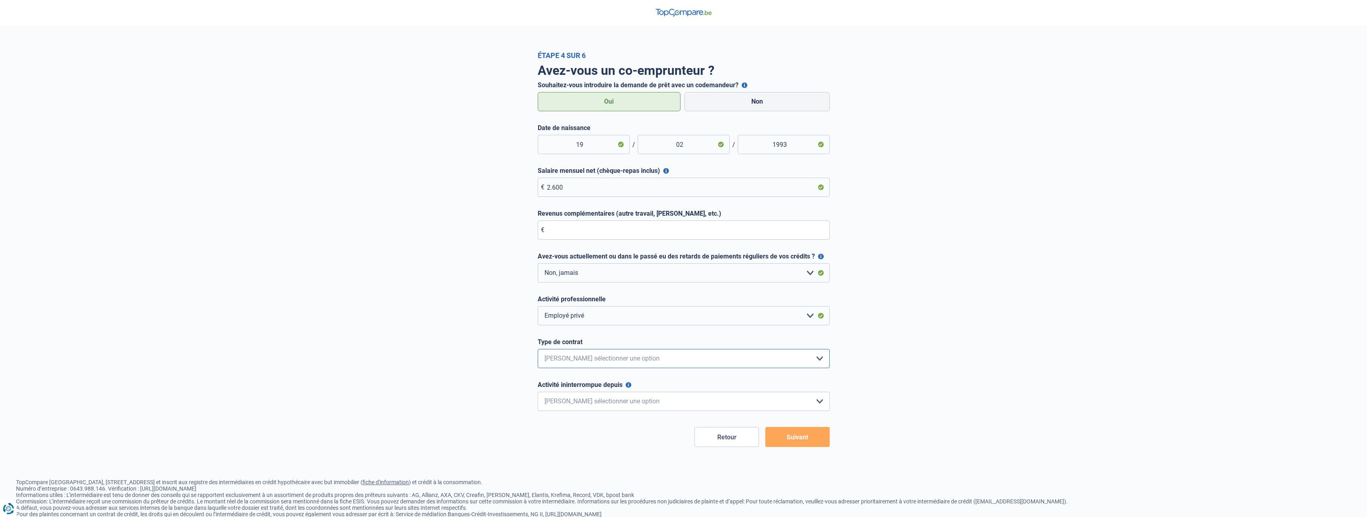
click at [588, 357] on select "Intérimaire Contrat à Durée Indéterminée Contrat à Durée Déterminée Veuillez sé…" at bounding box center [684, 358] width 292 height 19
select select "permanent"
click at [538, 349] on select "Intérimaire Contrat à Durée Indéterminée Contrat à Durée Déterminée Veuillez sé…" at bounding box center [684, 358] width 292 height 19
click at [614, 403] on select "< 6 mois 6 - 12 mois 12 - 24 mois 24 - 36 mois > 36 mois Veuillez sélectionner …" at bounding box center [684, 401] width 292 height 19
select select "more36"
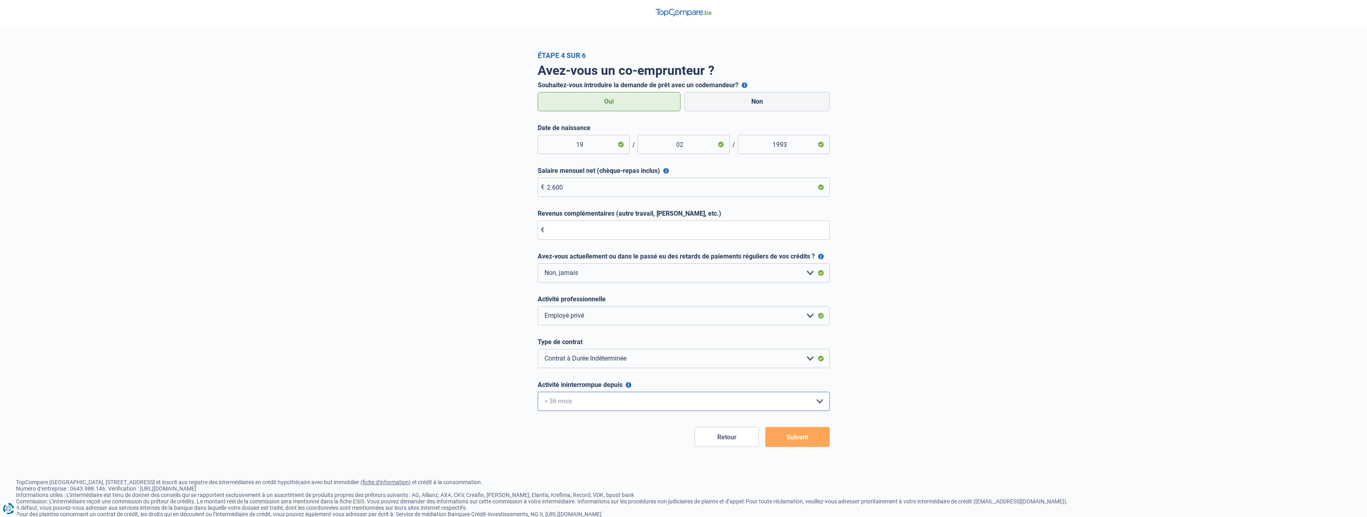
click at [538, 392] on select "< 6 mois 6 - 12 mois 12 - 24 mois 24 - 36 mois > 36 mois Veuillez sélectionner …" at bounding box center [684, 401] width 292 height 19
click at [816, 438] on button "Suivant" at bounding box center [798, 437] width 64 height 20
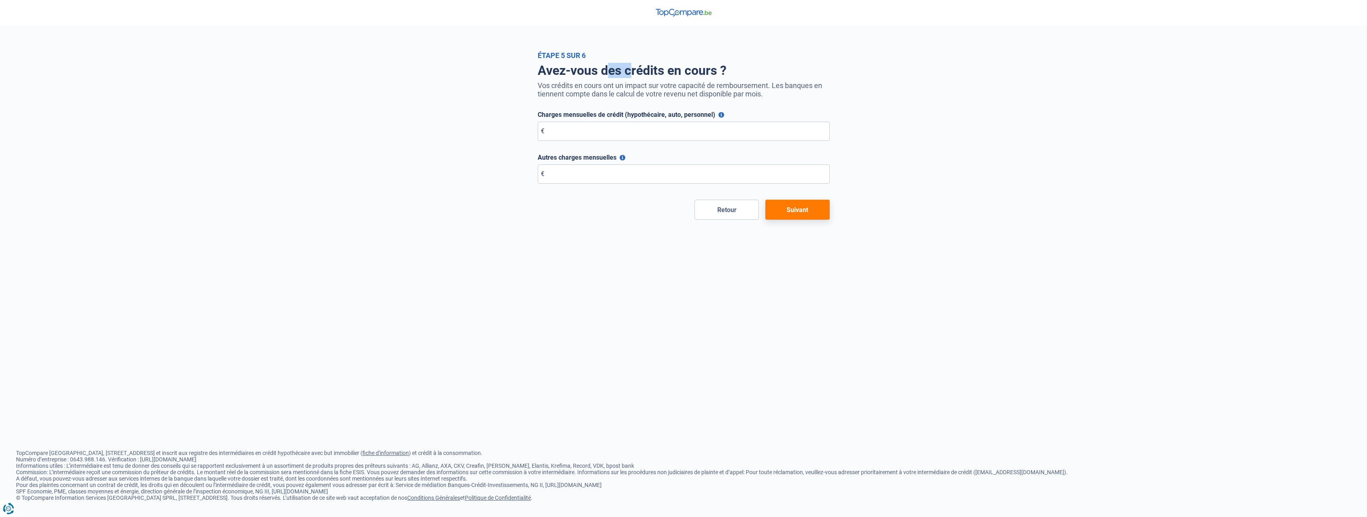
drag, startPoint x: 617, startPoint y: 70, endPoint x: 645, endPoint y: 70, distance: 27.6
click at [643, 70] on h1 "Avez-vous des crédits en cours ?" at bounding box center [684, 70] width 292 height 15
drag, startPoint x: 645, startPoint y: 70, endPoint x: 629, endPoint y: 116, distance: 48.3
click at [646, 70] on h1 "Avez-vous des crédits en cours ?" at bounding box center [684, 70] width 292 height 15
click at [609, 128] on input "Charges mensuelles de crédit (hypothécaire, auto, personnel)" at bounding box center [684, 131] width 292 height 19
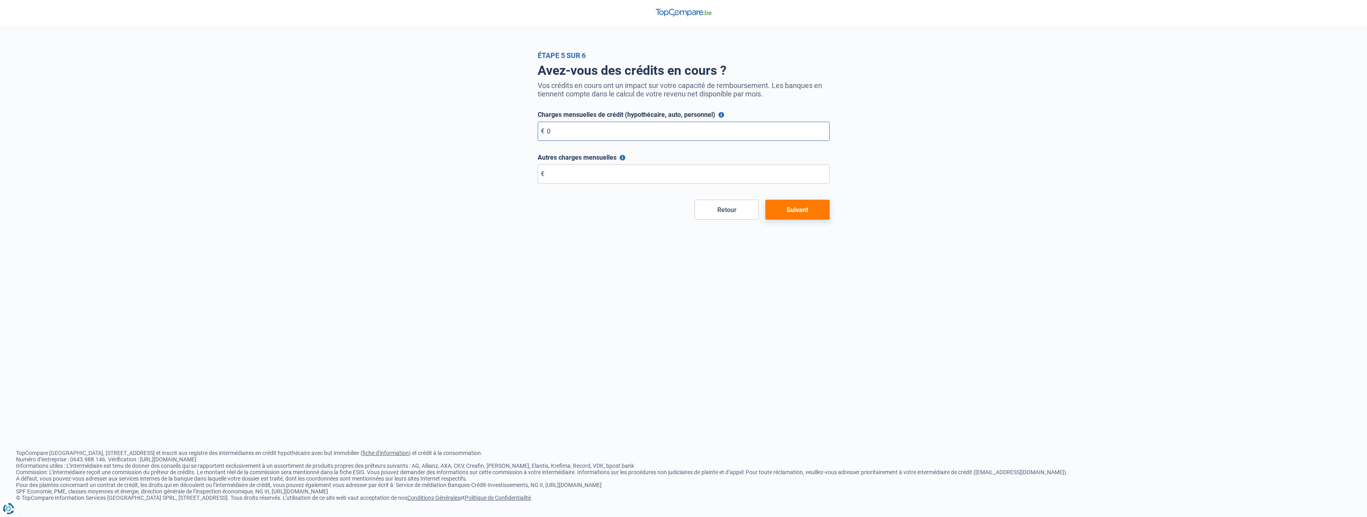
type input "0"
click at [589, 178] on input "Autres charges mensuelles" at bounding box center [684, 173] width 292 height 19
type input "0"
click at [791, 213] on button "Suivant" at bounding box center [798, 210] width 64 height 20
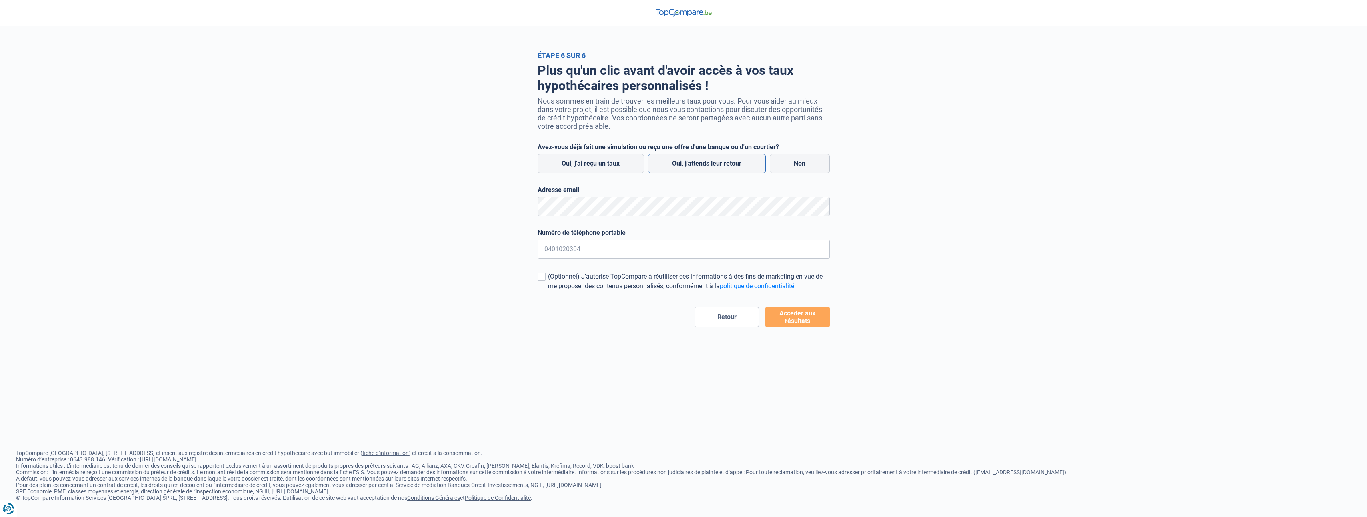
click at [705, 165] on label "Oui, j'attends leur retour" at bounding box center [707, 163] width 118 height 19
click at [705, 165] on input "Oui, j'attends leur retour" at bounding box center [707, 163] width 118 height 19
radio input "true"
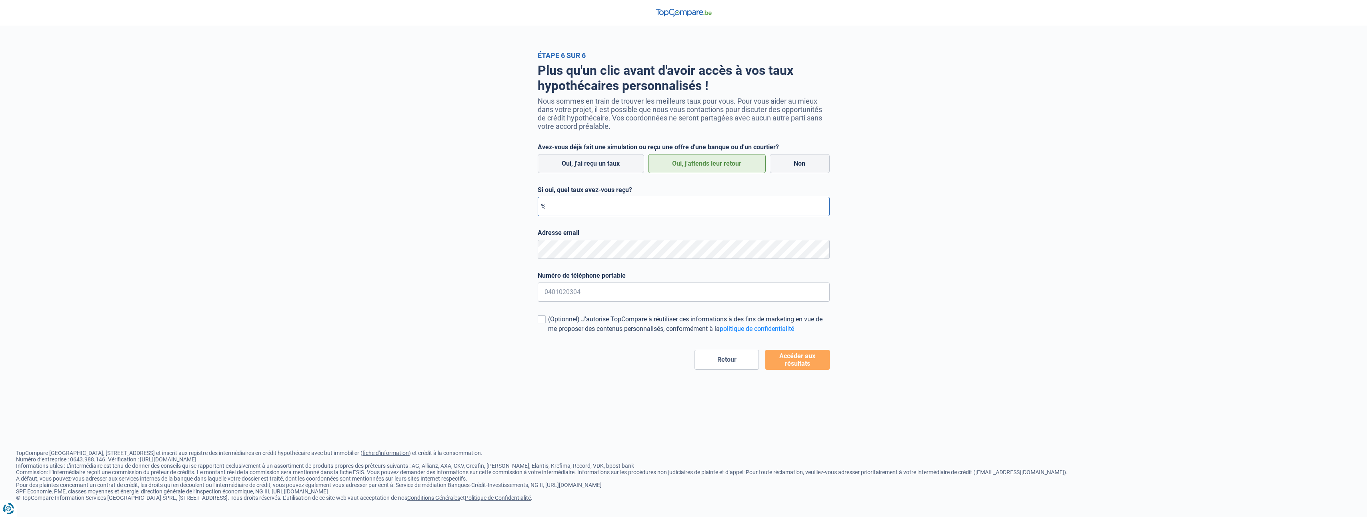
click at [582, 208] on input "Si oui, quel taux avez-vous reçu?" at bounding box center [684, 206] width 292 height 19
type input "2,90"
click at [597, 297] on input "Numéro de téléphone portable" at bounding box center [684, 292] width 292 height 19
click at [815, 361] on button "Accéder aux résultats" at bounding box center [798, 360] width 64 height 20
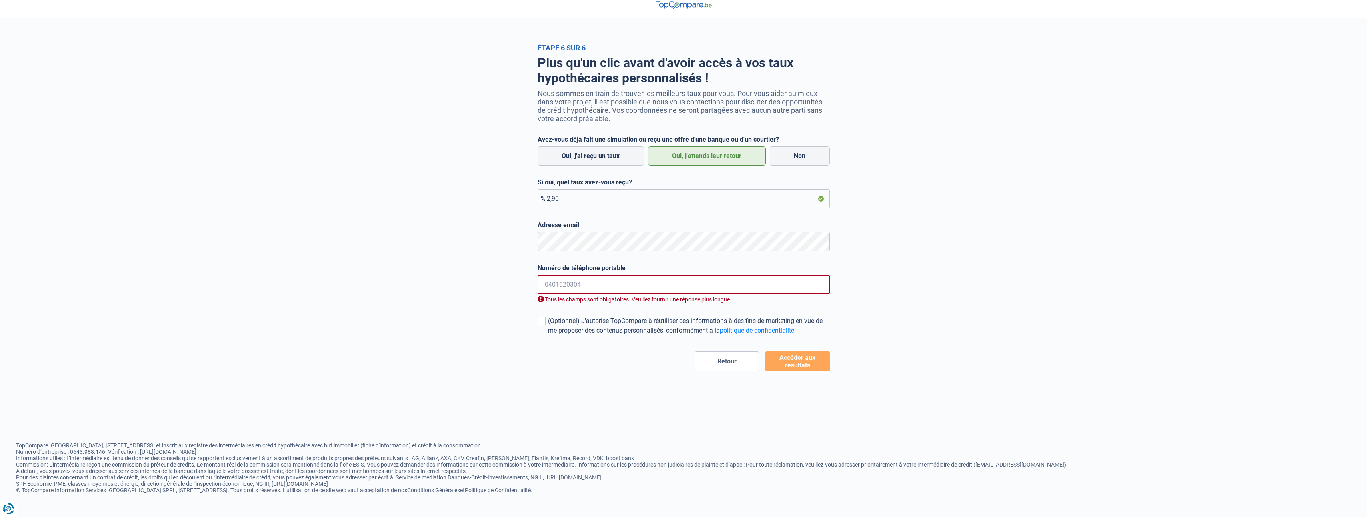
click at [570, 270] on label "Numéro de téléphone portable" at bounding box center [684, 268] width 292 height 8
click at [573, 286] on input "Numéro de téléphone portable" at bounding box center [684, 284] width 292 height 19
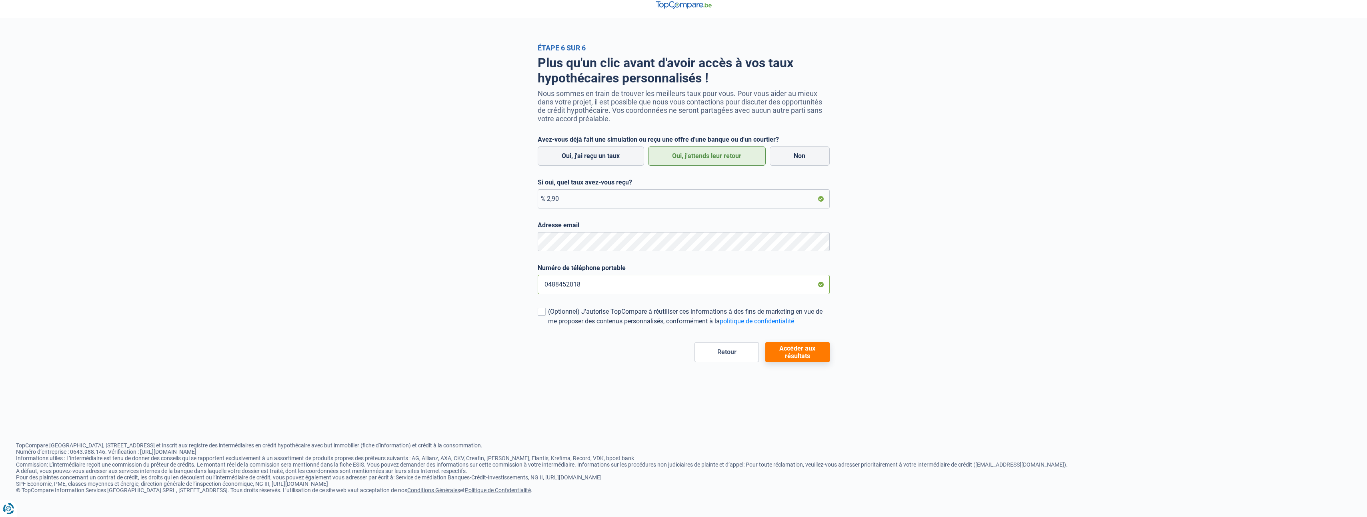
type input "0488452018"
click at [812, 352] on button "Accéder aux résultats" at bounding box center [798, 352] width 64 height 20
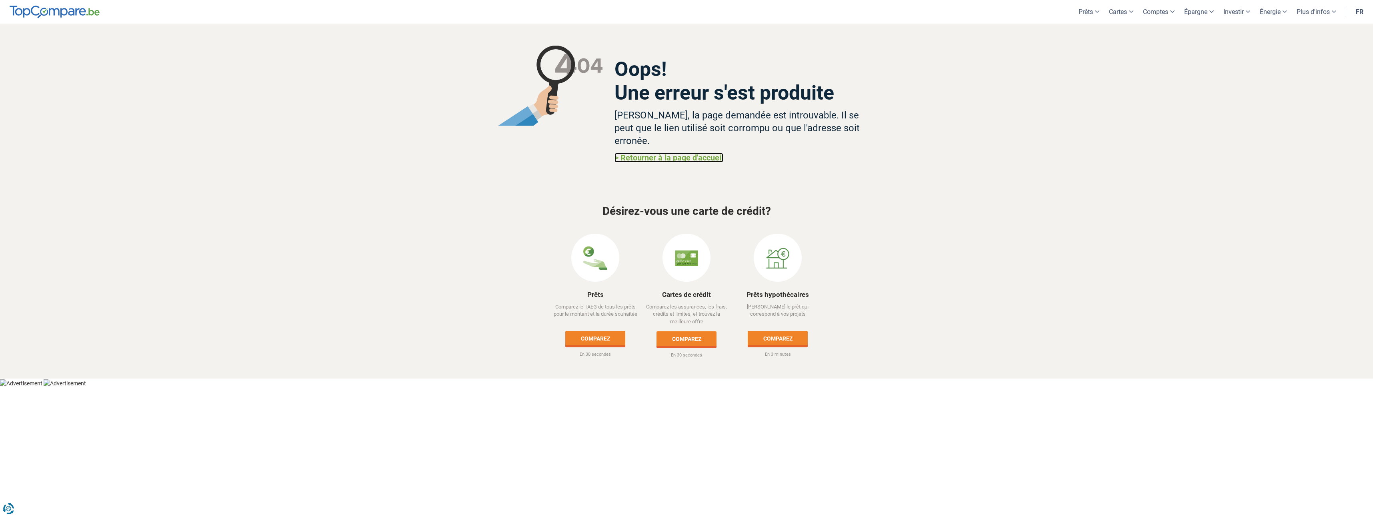
click at [644, 153] on link "> Retourner à la page d'accueil" at bounding box center [669, 158] width 109 height 10
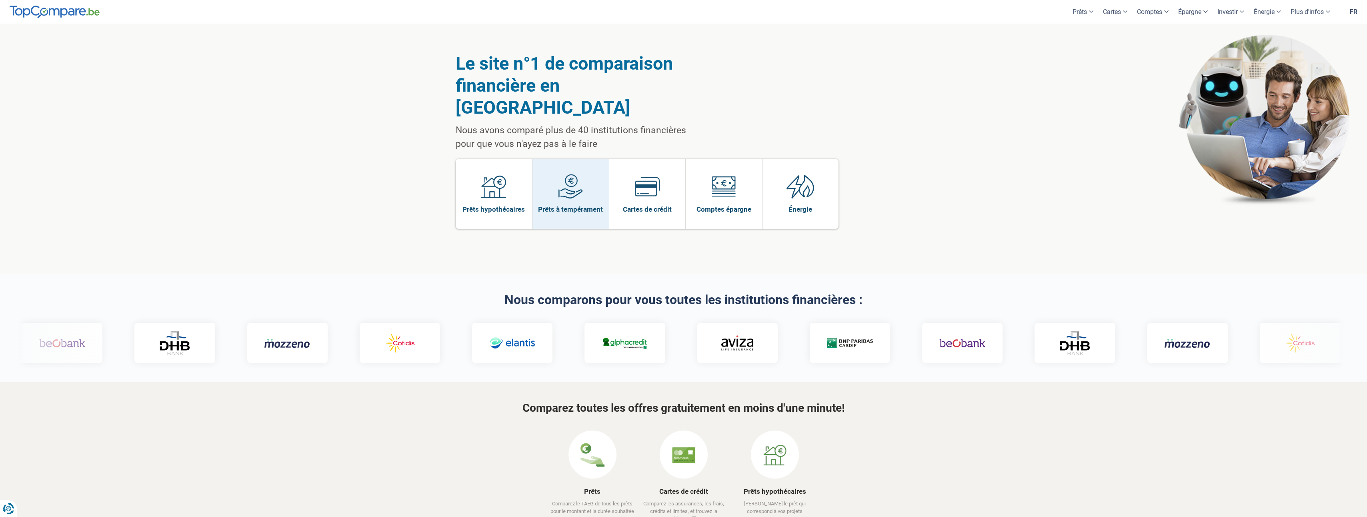
click at [571, 174] on img at bounding box center [570, 186] width 25 height 25
click at [490, 174] on img at bounding box center [493, 186] width 25 height 25
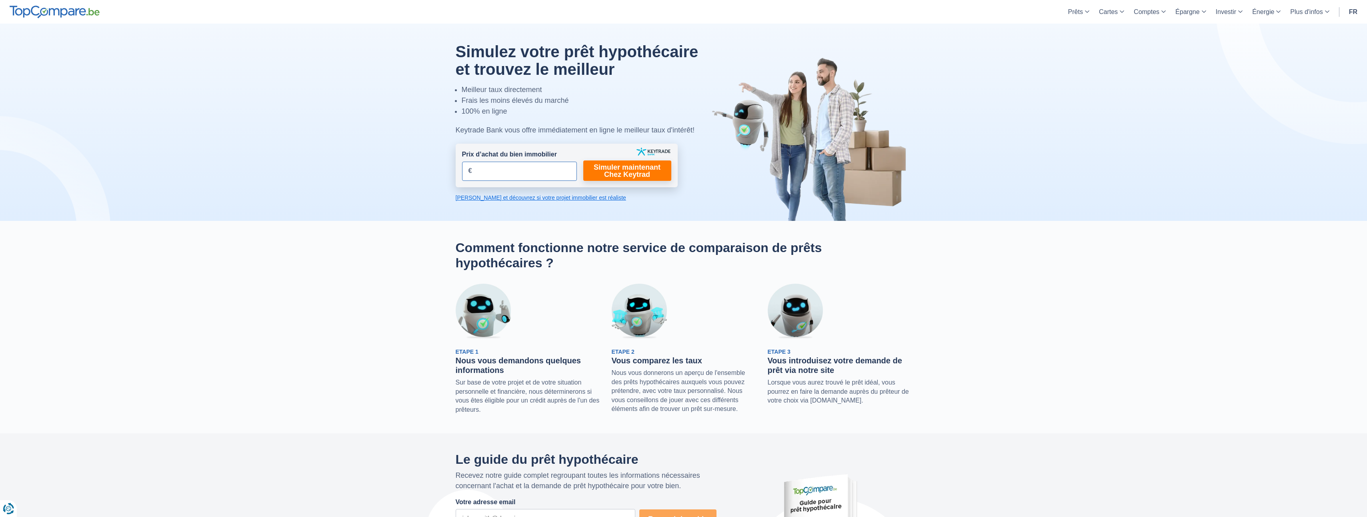
click at [490, 171] on input "Prix d’achat du bien immobilier" at bounding box center [519, 171] width 115 height 19
type input "429.000"
click at [631, 168] on link "Simuler maintenant Chez Keytrad" at bounding box center [627, 170] width 88 height 20
click at [523, 198] on link "Calculez et découvrez si votre projet immobilier est réaliste" at bounding box center [567, 198] width 222 height 8
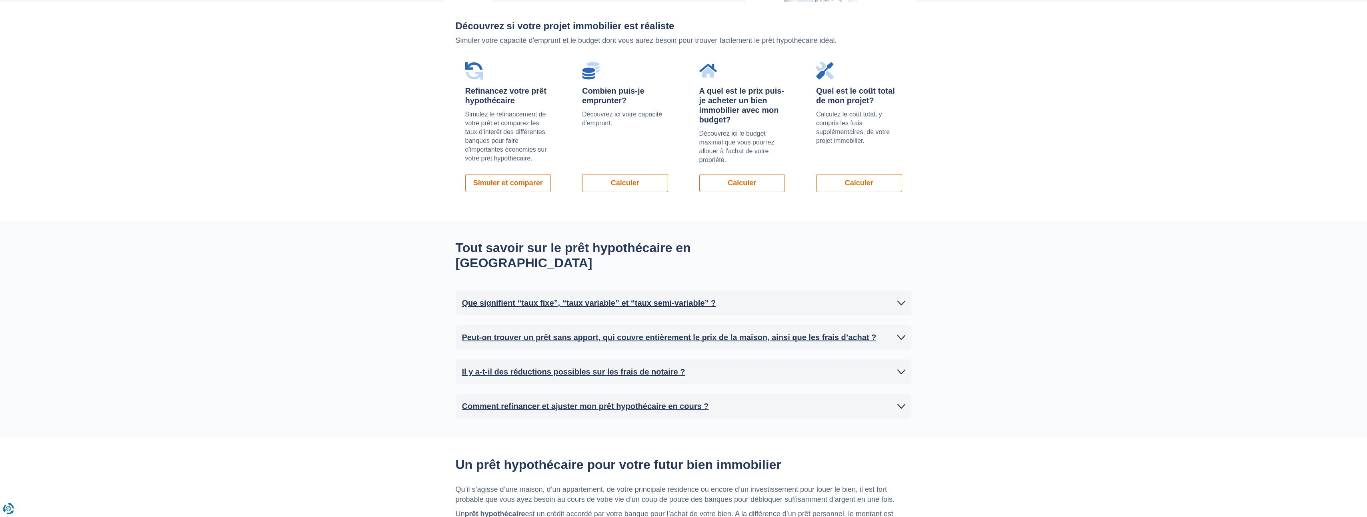
scroll to position [567, 0]
click at [726, 185] on link "Calculer" at bounding box center [743, 181] width 86 height 18
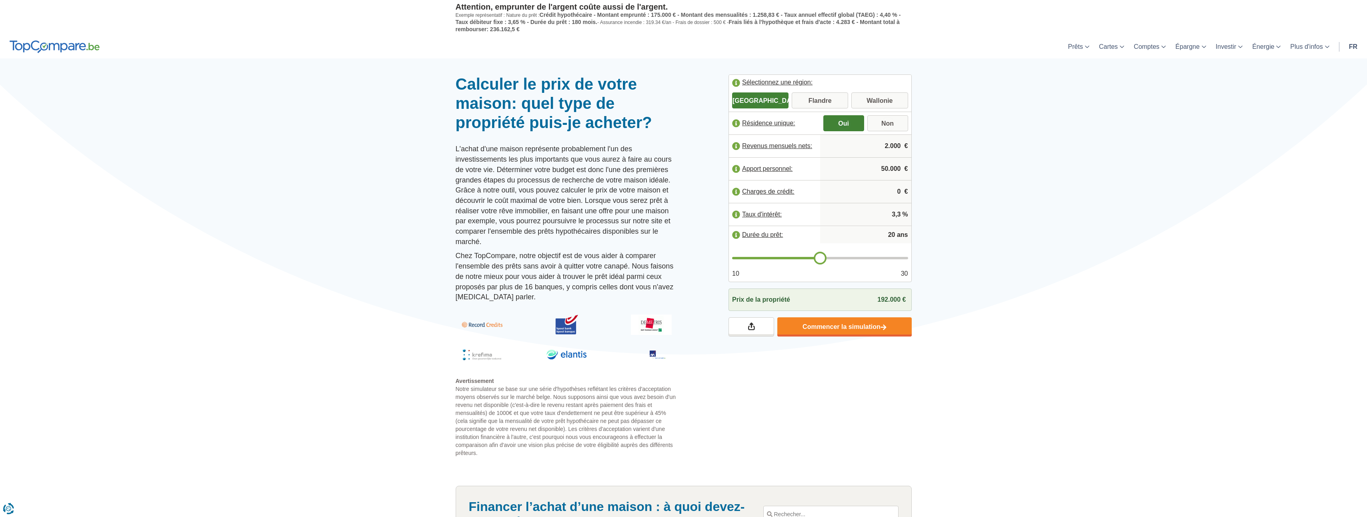
type input "21"
type input "22"
type input "23"
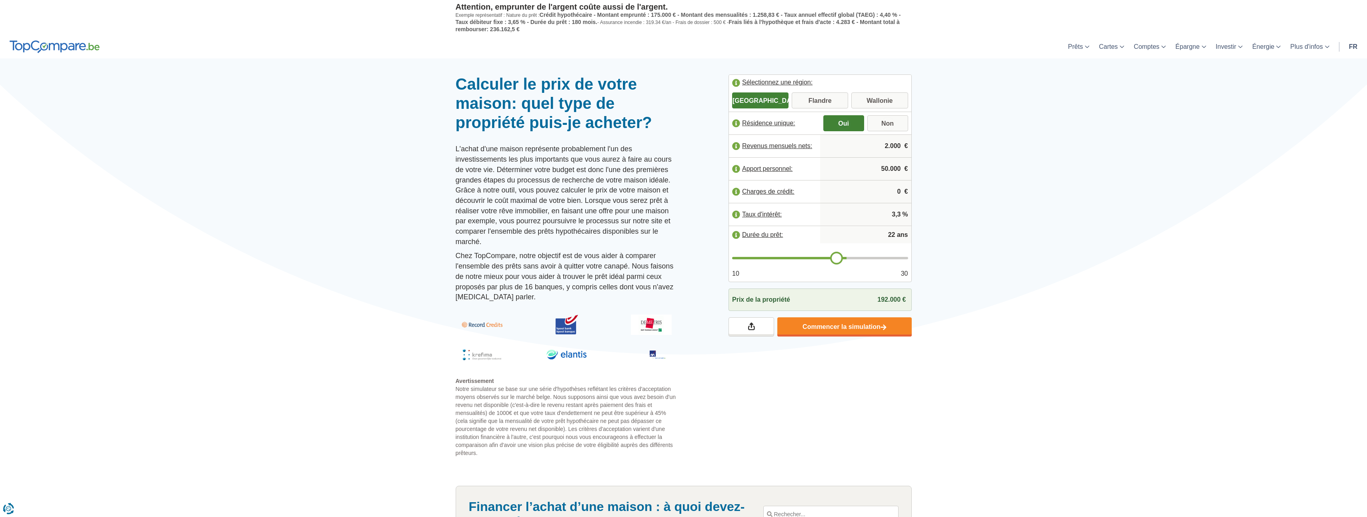
type input "23"
type input "24"
type input "25"
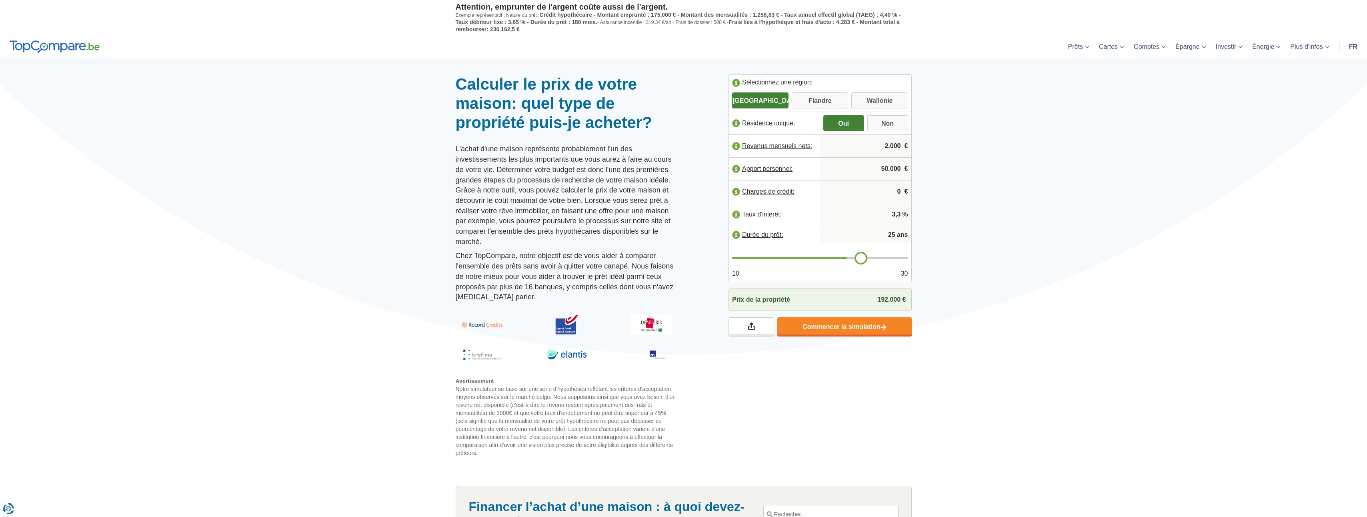
type input "26"
type input "27"
type input "28"
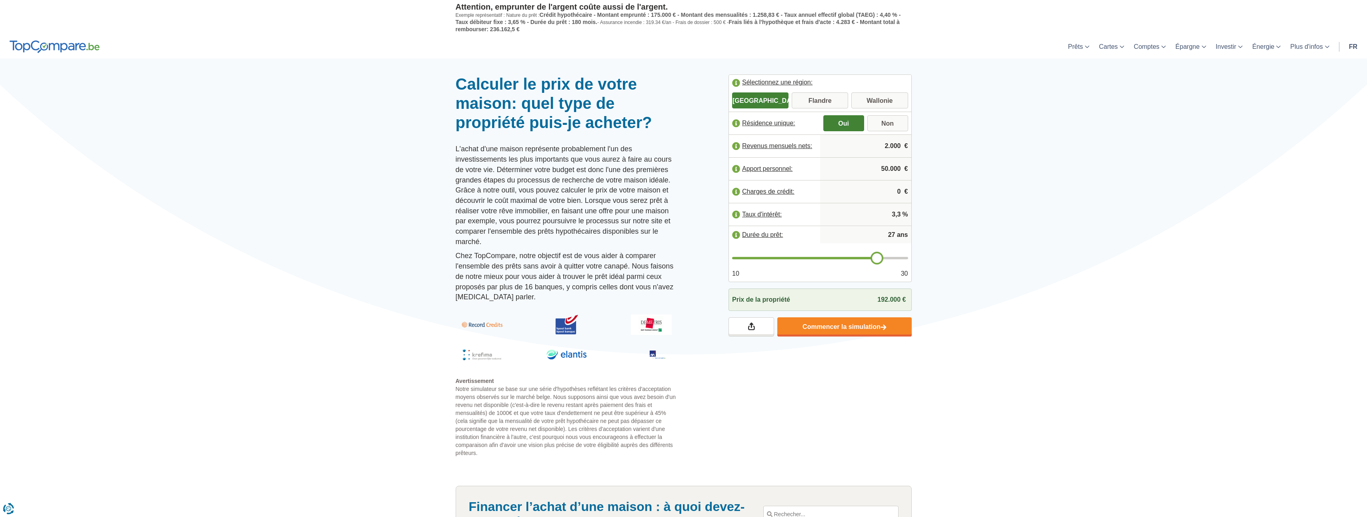
type input "28"
type input "29"
type input "30"
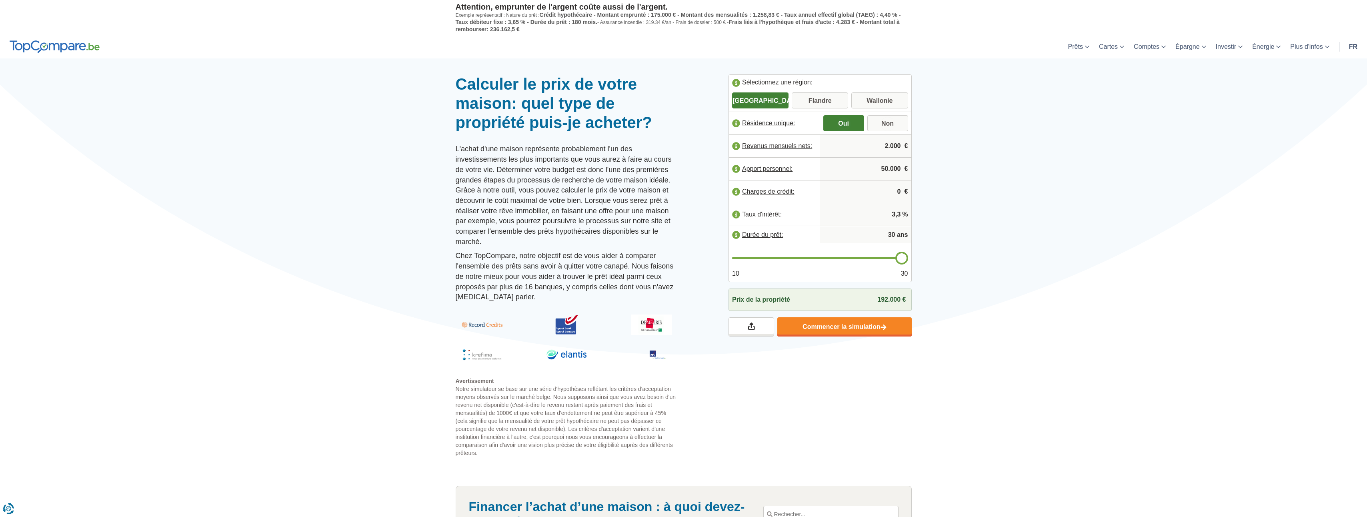
type input "29"
type input "28"
type input "27"
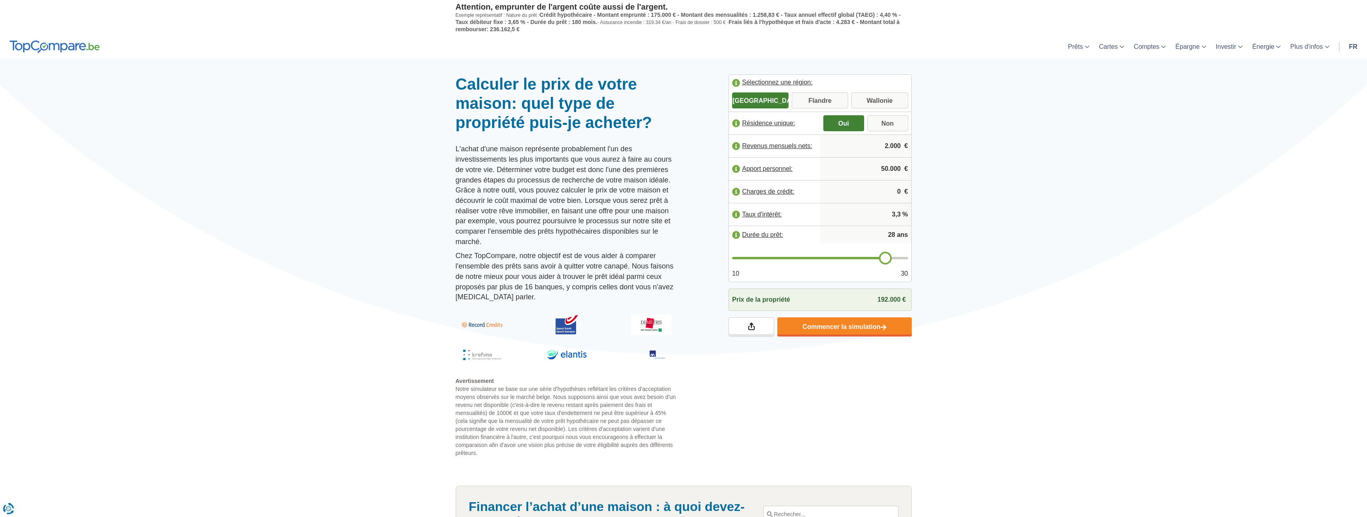
type input "27"
type input "26"
type input "25"
drag, startPoint x: 834, startPoint y: 259, endPoint x: 864, endPoint y: 257, distance: 30.1
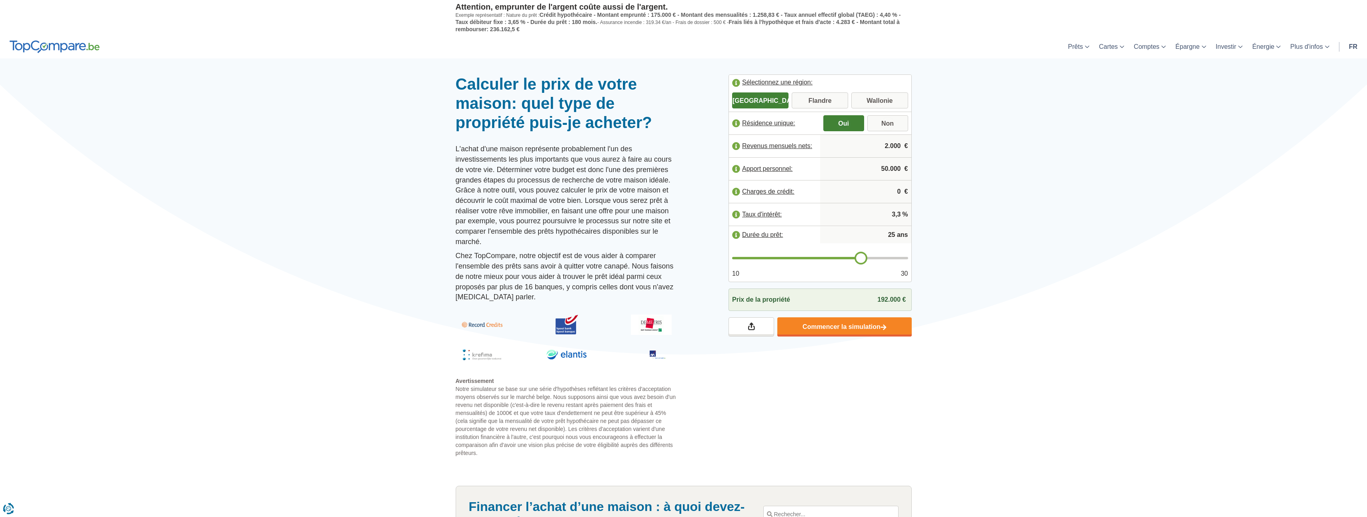
type input "25"
click at [864, 257] on input "range" at bounding box center [820, 258] width 176 height 2
click at [884, 143] on input "2.000" at bounding box center [866, 146] width 85 height 22
click at [787, 142] on label "Revenus mensuels nets:" at bounding box center [774, 146] width 91 height 18
click at [1016, 74] on div at bounding box center [683, 74] width 1367 height 0
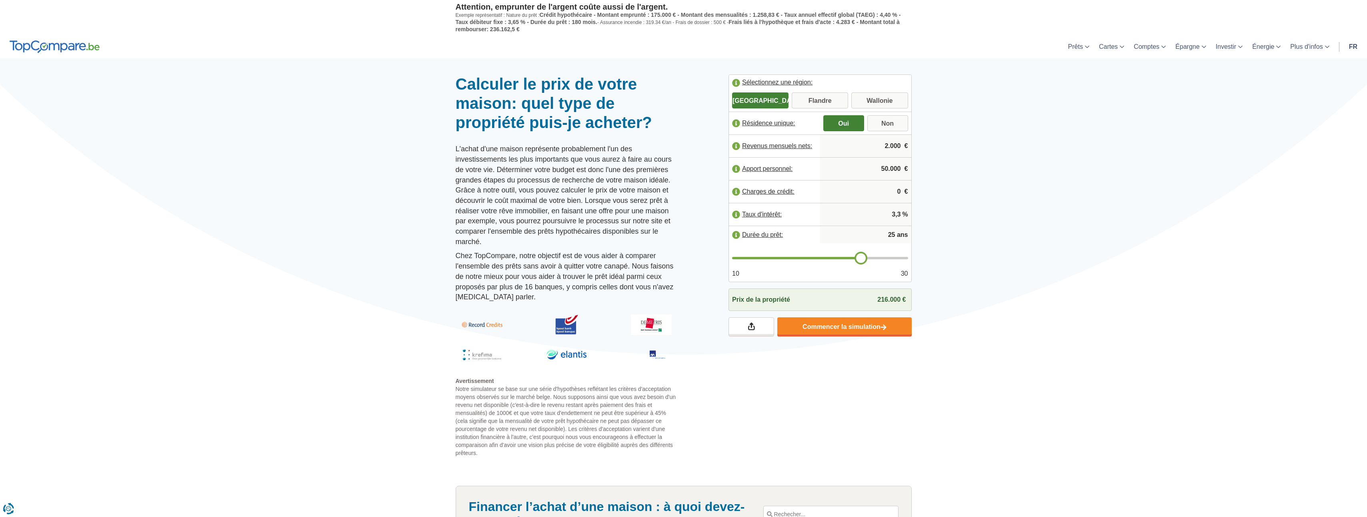
drag, startPoint x: 881, startPoint y: 146, endPoint x: 926, endPoint y: 205, distance: 73.4
click at [965, 74] on div at bounding box center [683, 74] width 1367 height 0
click at [891, 213] on input "3,3" at bounding box center [866, 215] width 85 height 22
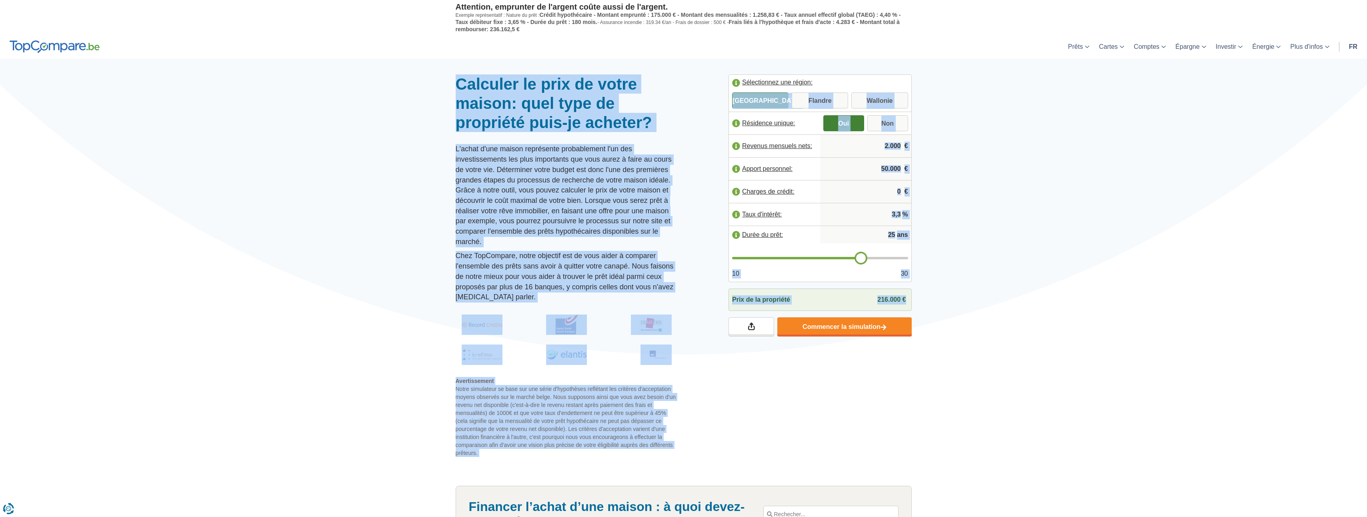
drag, startPoint x: 904, startPoint y: 297, endPoint x: 716, endPoint y: 71, distance: 293.8
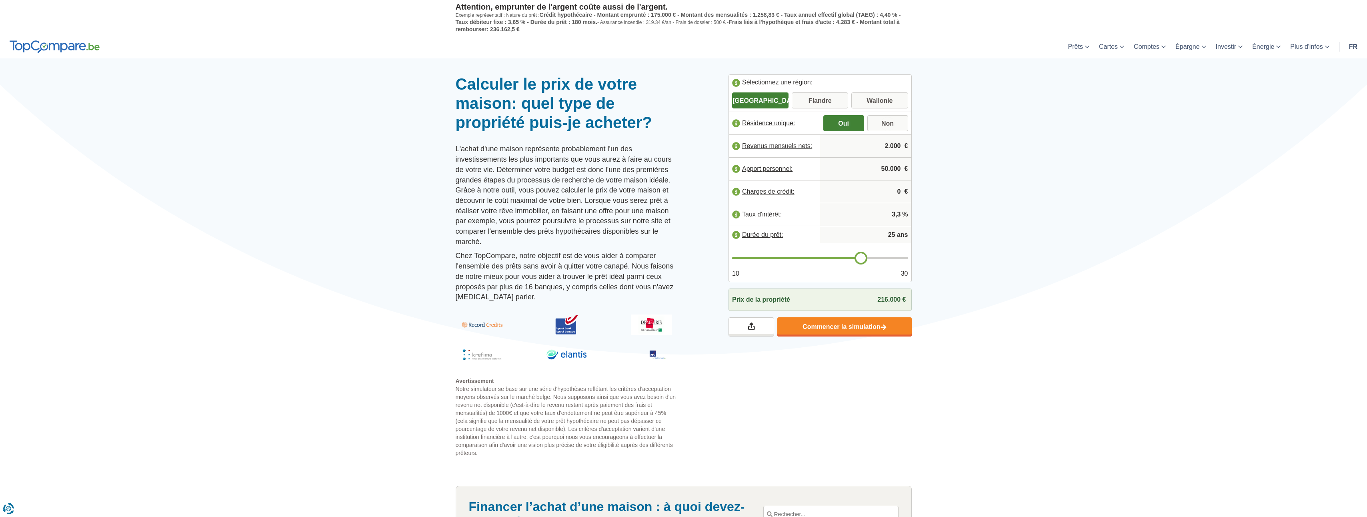
drag, startPoint x: 716, startPoint y: 71, endPoint x: 707, endPoint y: 72, distance: 9.6
click at [707, 74] on div at bounding box center [683, 74] width 1367 height 0
click at [884, 164] on input "50.000" at bounding box center [866, 169] width 85 height 22
click at [890, 168] on input "50.000" at bounding box center [866, 169] width 85 height 22
click at [866, 167] on input "50.000" at bounding box center [866, 169] width 85 height 22
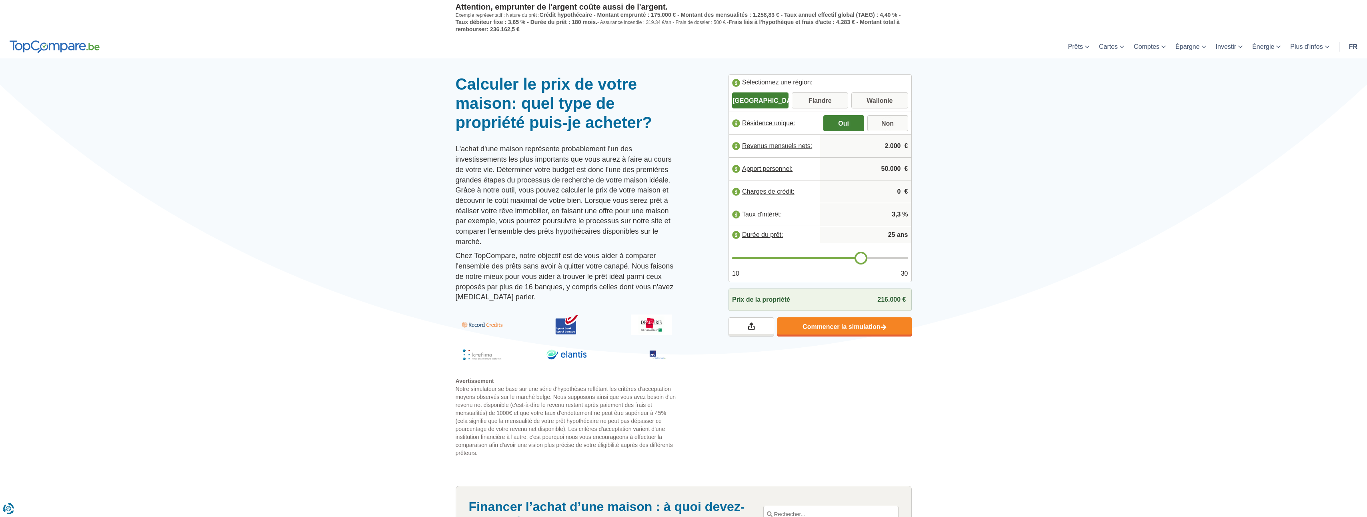
drag, startPoint x: 909, startPoint y: 337, endPoint x: 924, endPoint y: 46, distance: 291.3
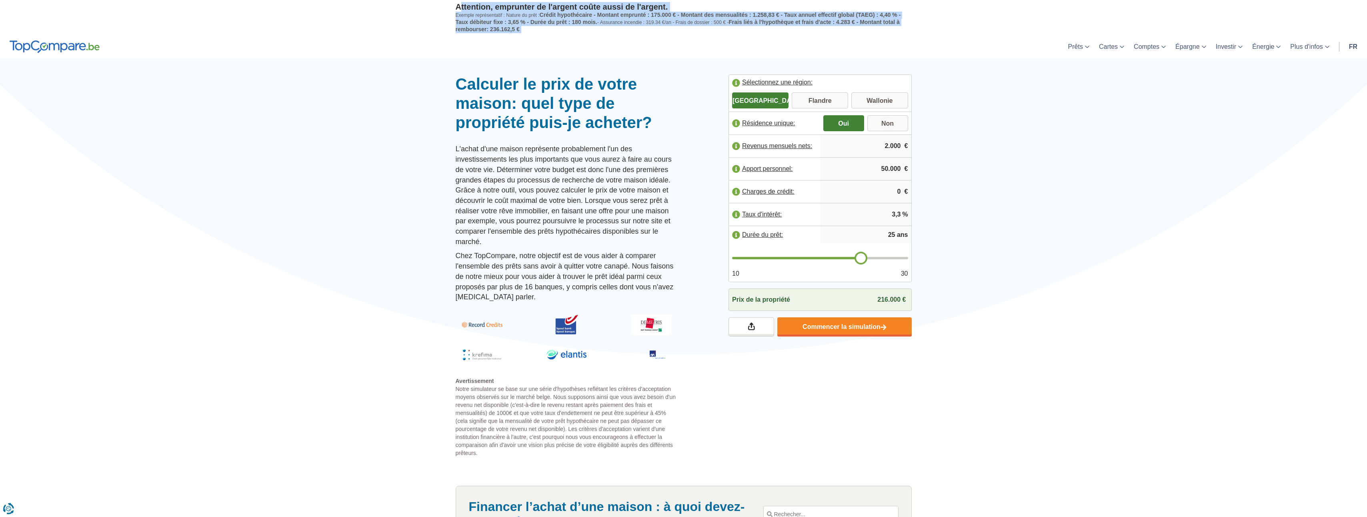
drag, startPoint x: 444, startPoint y: 4, endPoint x: 536, endPoint y: 36, distance: 97.3
drag, startPoint x: 536, startPoint y: 36, endPoint x: 507, endPoint y: 30, distance: 29.1
click at [522, 39] on header "Prêts Prêt personnel Prêt hypothécaire Prêt voiture Prêt travaux Cartes Cartes …" at bounding box center [683, 47] width 1367 height 24
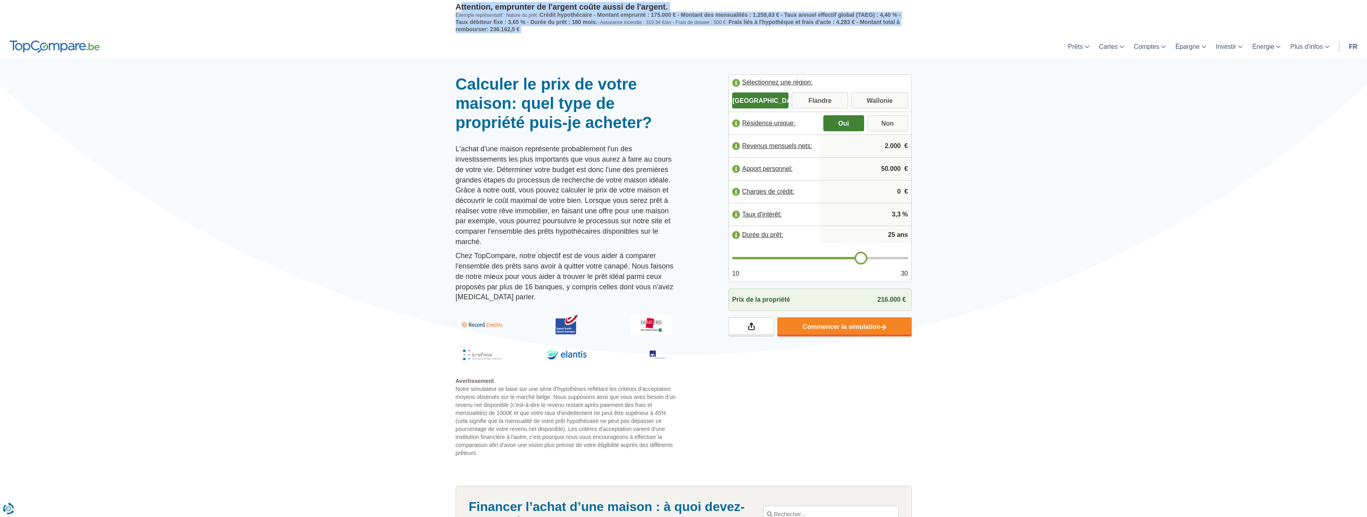
click at [457, 8] on p "Attention, emprunter de l'argent coûte aussi de l'argent." at bounding box center [684, 7] width 456 height 10
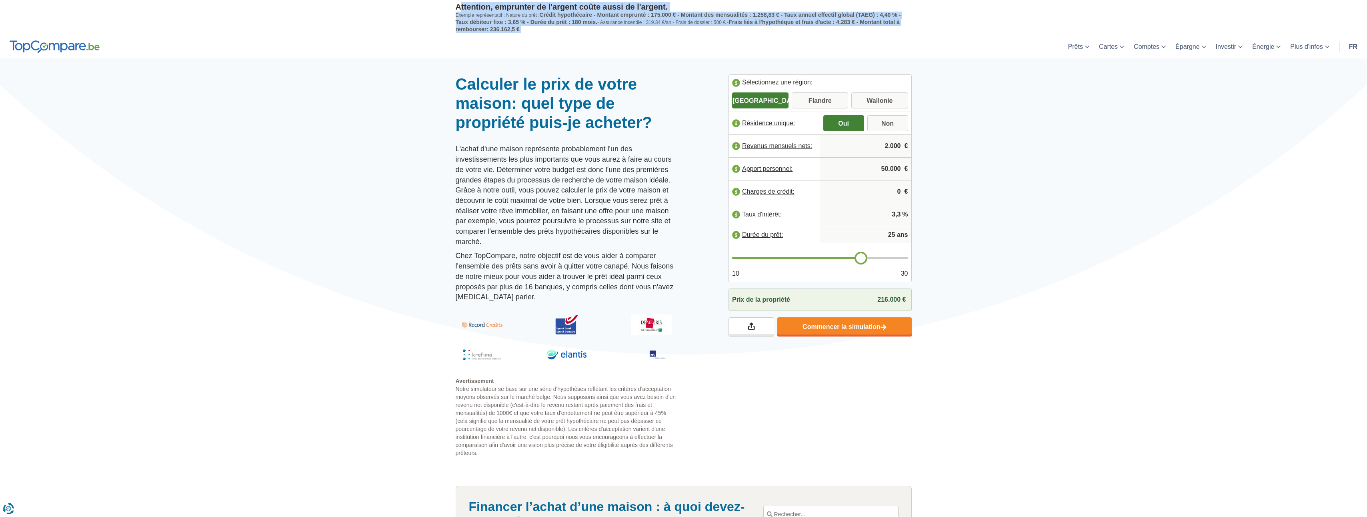
drag, startPoint x: 447, startPoint y: 6, endPoint x: 538, endPoint y: 36, distance: 96.6
drag, startPoint x: 538, startPoint y: 36, endPoint x: 524, endPoint y: 40, distance: 14.9
click at [524, 40] on header "Prêts Prêt personnel Prêt hypothécaire Prêt voiture Prêt travaux Cartes Cartes …" at bounding box center [683, 47] width 1367 height 24
drag, startPoint x: 520, startPoint y: 28, endPoint x: 429, endPoint y: -2, distance: 95.8
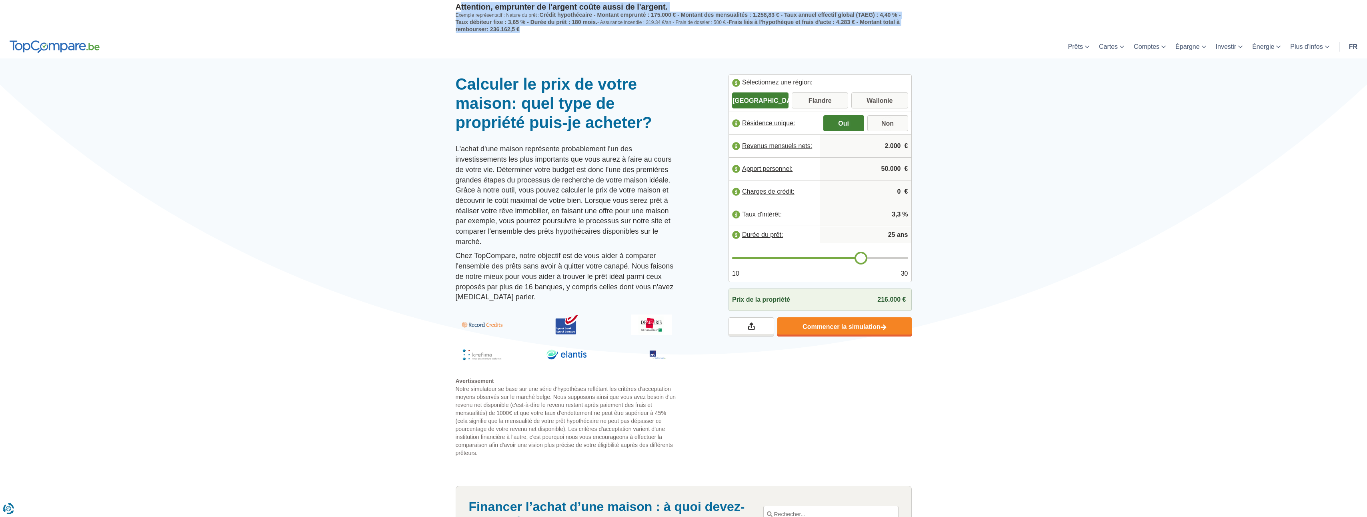
drag, startPoint x: 429, startPoint y: -2, endPoint x: 467, endPoint y: 14, distance: 41.1
click at [470, 15] on p "Exemple représentatif : Nature du prêt : Crédit hypothécaire - Montant emprunté…" at bounding box center [684, 22] width 456 height 21
drag, startPoint x: 483, startPoint y: 18, endPoint x: 540, endPoint y: 42, distance: 61.7
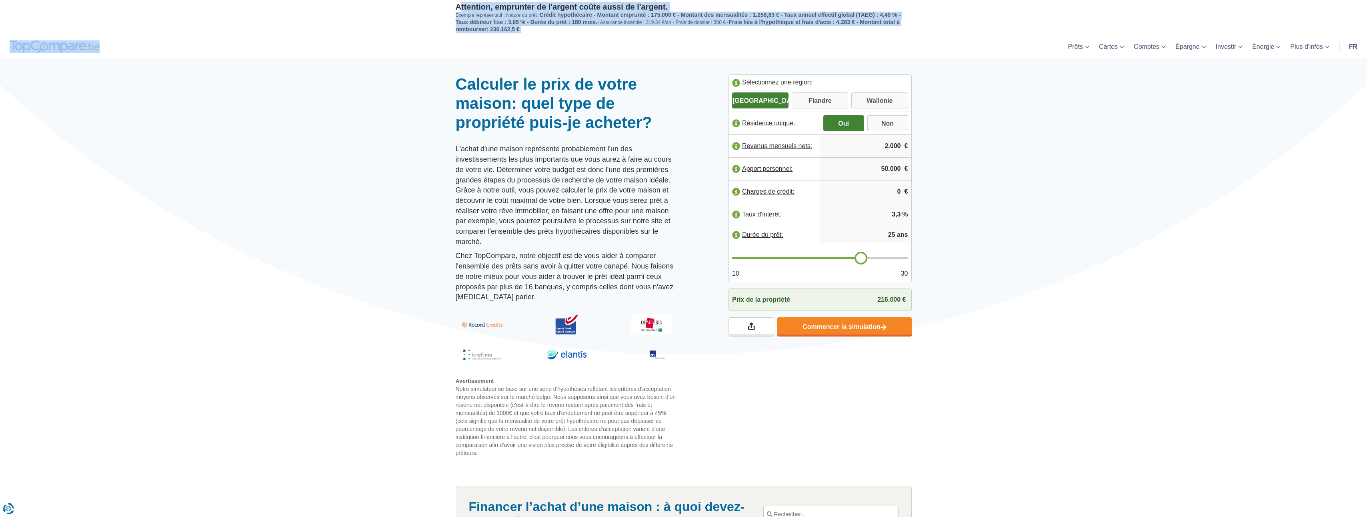
drag, startPoint x: 540, startPoint y: 42, endPoint x: 532, endPoint y: 33, distance: 11.9
click at [526, 35] on div "Attention, emprunter de l'argent coûte aussi de l'argent. Exemple représentatif…" at bounding box center [684, 17] width 456 height 35
drag, startPoint x: 533, startPoint y: 32, endPoint x: 434, endPoint y: 1, distance: 104.2
drag, startPoint x: 434, startPoint y: 1, endPoint x: 471, endPoint y: 12, distance: 38.5
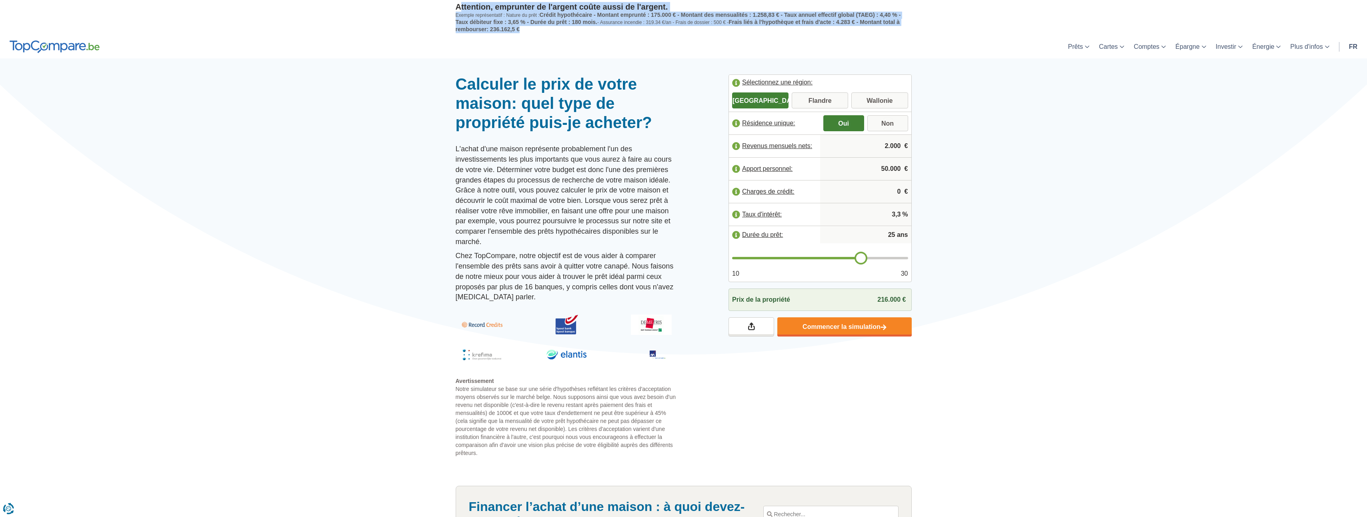
click at [475, 15] on p "Exemple représentatif : Nature du prêt : Crédit hypothécaire - Montant emprunté…" at bounding box center [684, 22] width 456 height 21
drag, startPoint x: 481, startPoint y: 10, endPoint x: 557, endPoint y: 37, distance: 80.1
drag, startPoint x: 556, startPoint y: 37, endPoint x: 526, endPoint y: 29, distance: 31.6
click at [526, 29] on p "Exemple représentatif : Nature du prêt : Crédit hypothécaire - Montant emprunté…" at bounding box center [684, 22] width 456 height 21
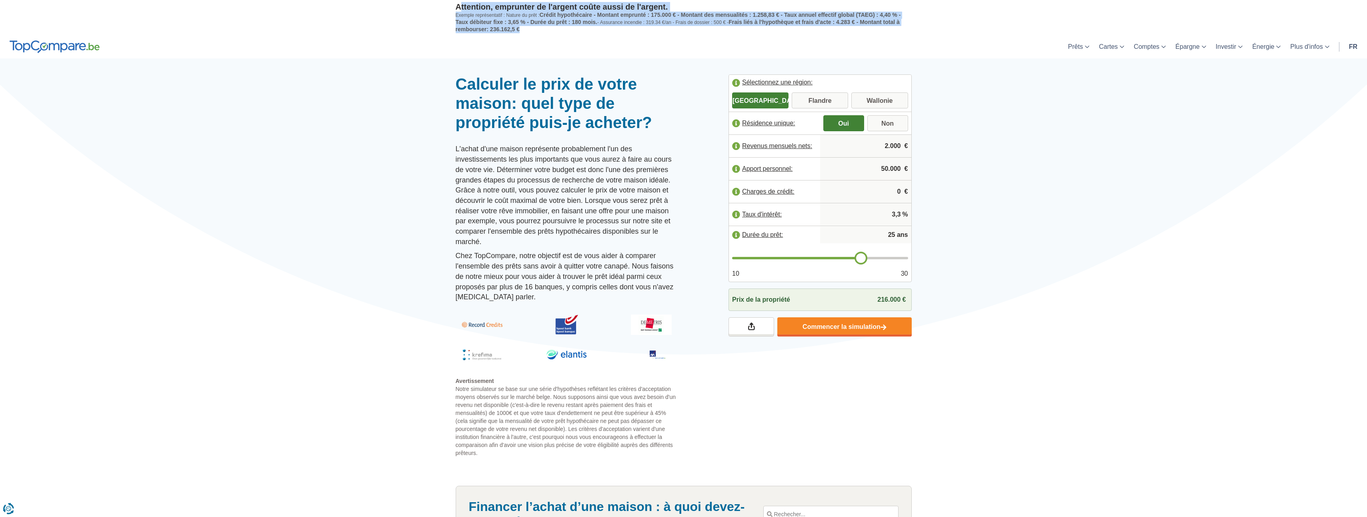
drag, startPoint x: 533, startPoint y: 29, endPoint x: 427, endPoint y: 0, distance: 109.6
drag, startPoint x: 427, startPoint y: 0, endPoint x: 469, endPoint y: 24, distance: 47.9
click at [466, 24] on span "Crédit hypothécaire - Montant emprunté : 175.000 € - Montant des mensualités : …" at bounding box center [678, 19] width 445 height 14
drag, startPoint x: 453, startPoint y: 2, endPoint x: 558, endPoint y: 36, distance: 110.7
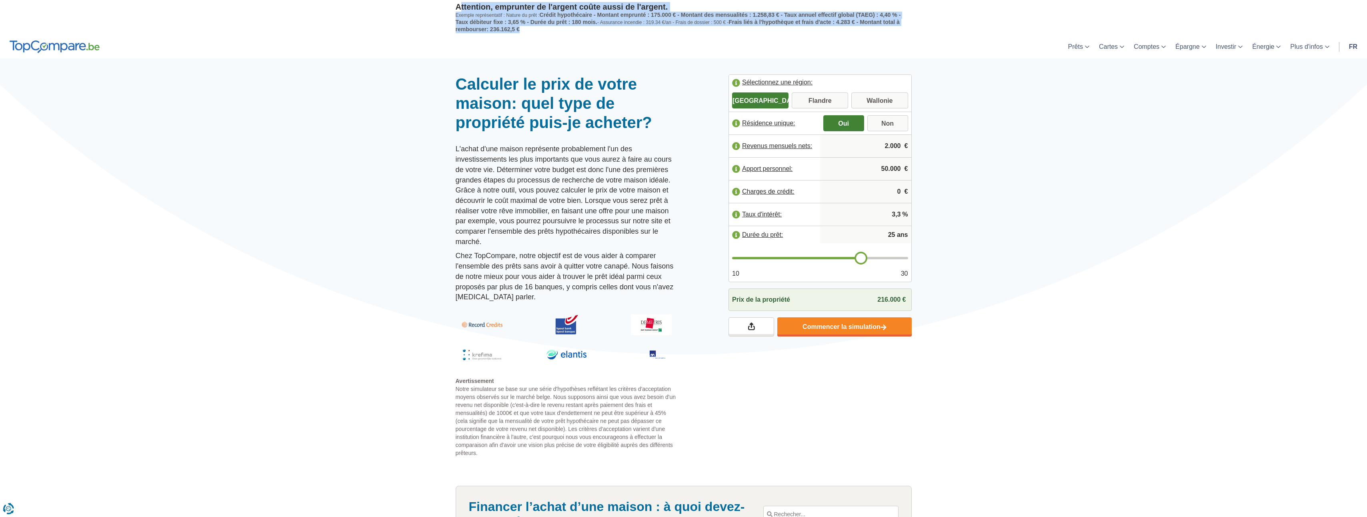
drag, startPoint x: 558, startPoint y: 36, endPoint x: 533, endPoint y: 38, distance: 25.7
click at [533, 38] on header "Prêts Prêt personnel Prêt hypothécaire Prêt voiture Prêt travaux Cartes Cartes …" at bounding box center [683, 47] width 1367 height 24
drag, startPoint x: 437, startPoint y: 7, endPoint x: 397, endPoint y: -5, distance: 41.4
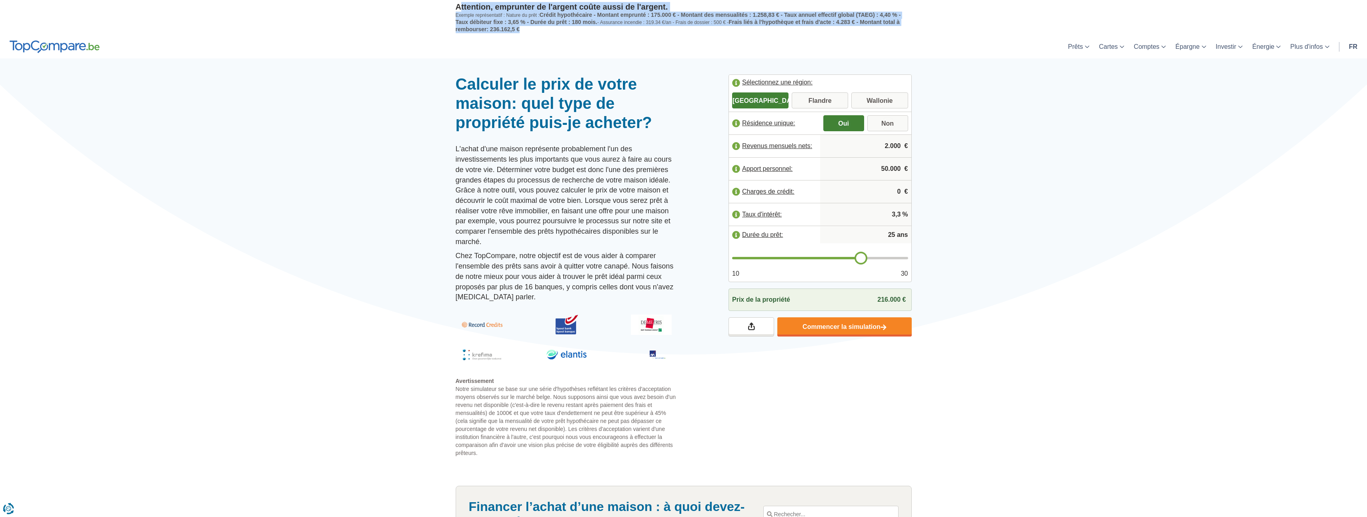
drag, startPoint x: 397, startPoint y: -5, endPoint x: 448, endPoint y: 21, distance: 57.3
drag, startPoint x: 449, startPoint y: 5, endPoint x: 559, endPoint y: 50, distance: 119.1
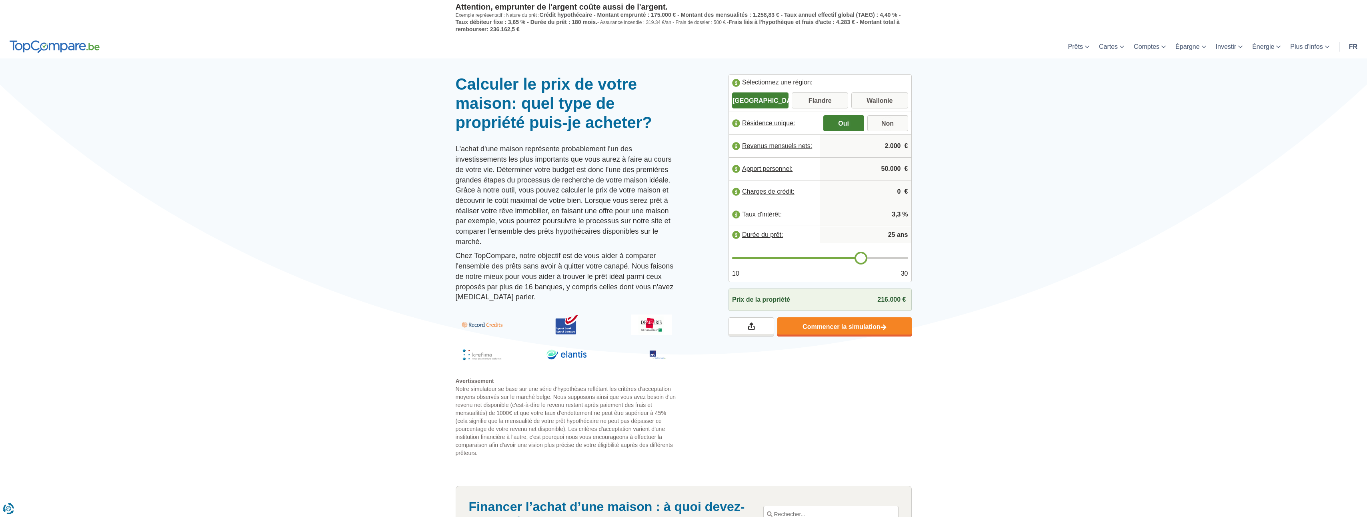
drag, startPoint x: 559, startPoint y: 51, endPoint x: 532, endPoint y: 53, distance: 27.7
click at [543, 74] on div at bounding box center [683, 74] width 1367 height 0
drag, startPoint x: 447, startPoint y: 7, endPoint x: 587, endPoint y: 53, distance: 146.6
drag, startPoint x: 587, startPoint y: 53, endPoint x: 496, endPoint y: 36, distance: 92.5
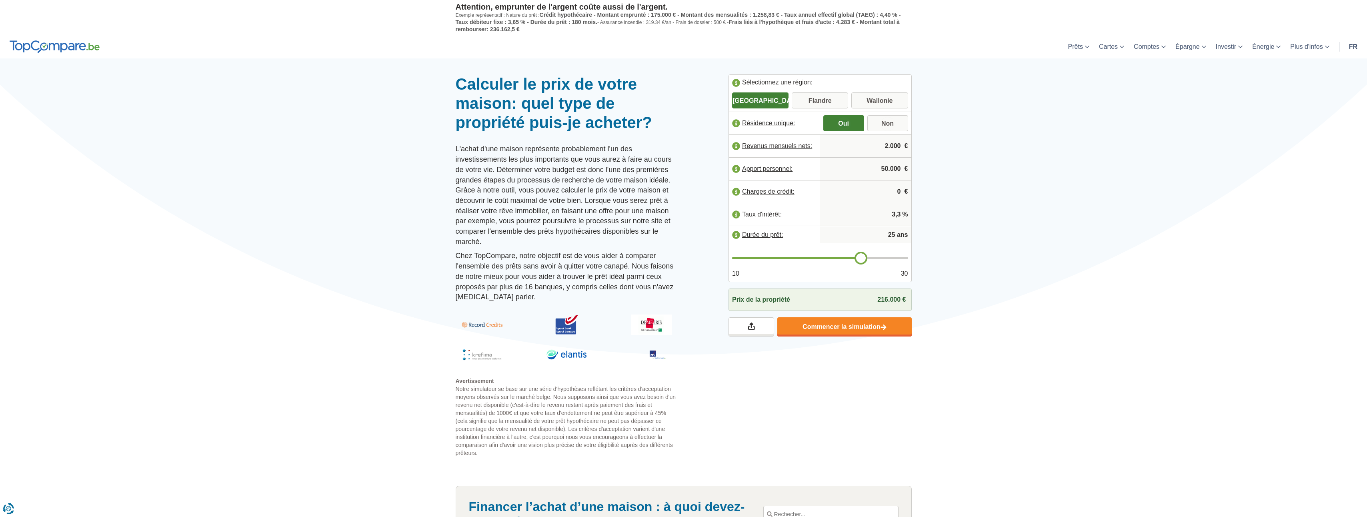
click at [521, 51] on header "Prêts Prêt personnel Prêt hypothécaire Prêt voiture Prêt travaux Cartes Cartes …" at bounding box center [683, 47] width 1367 height 24
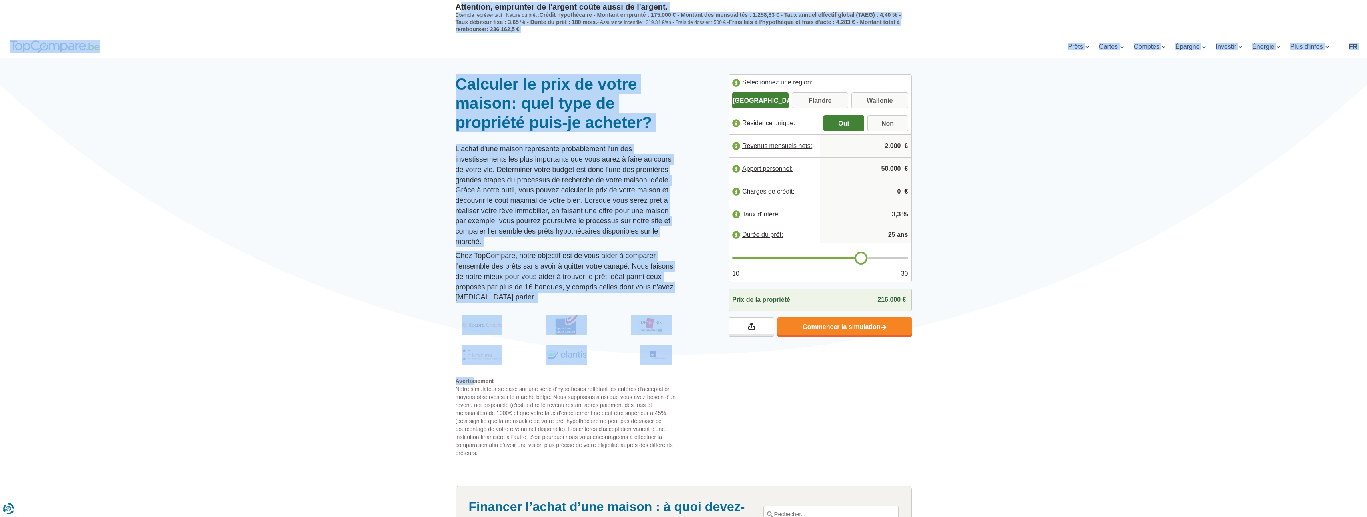
drag, startPoint x: 449, startPoint y: 5, endPoint x: 474, endPoint y: 373, distance: 369.0
